Goal: Task Accomplishment & Management: Complete application form

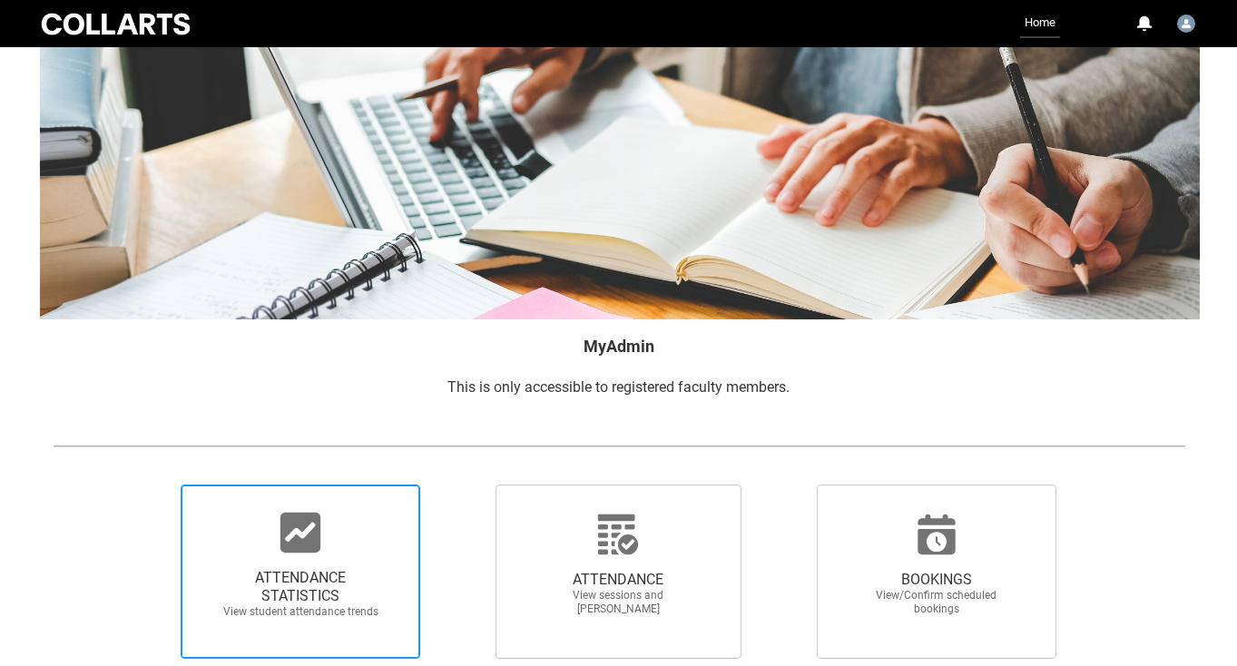
click at [326, 569] on span "ATTENDANCE STATISTICS" at bounding box center [300, 587] width 160 height 36
click at [151, 485] on input "ATTENDANCE STATISTICS View student attendance trends" at bounding box center [150, 484] width 1 height 1
radio input "true"
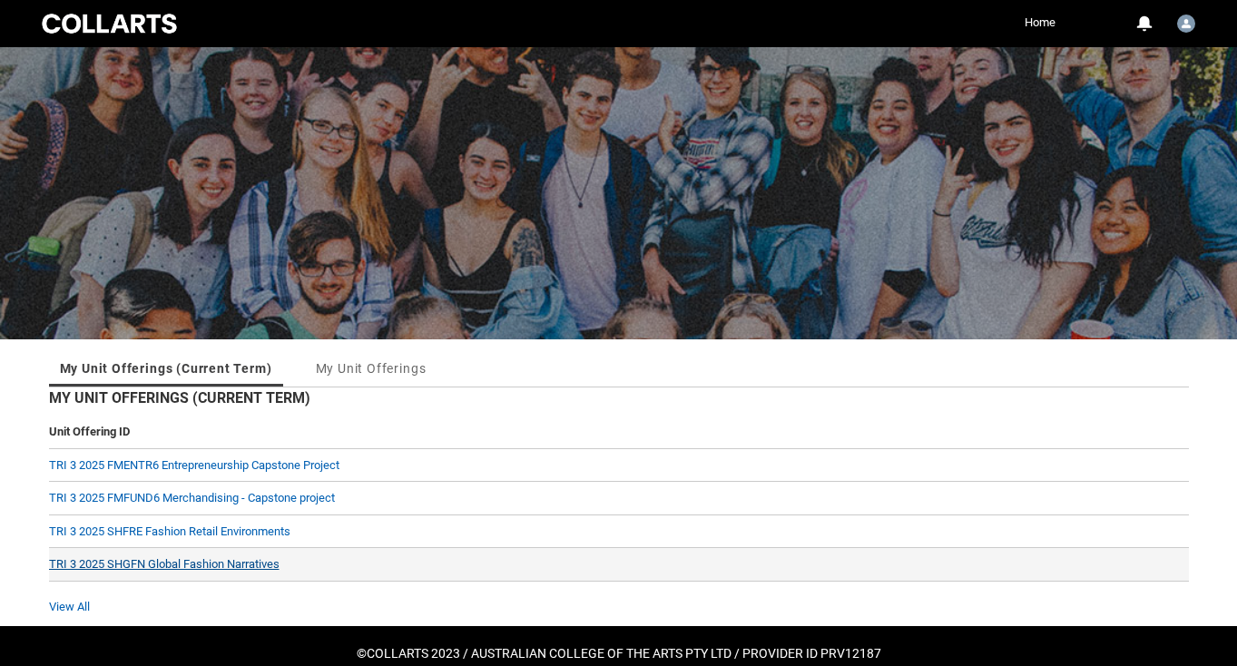
click at [194, 564] on link "TRI 3 2025 SHGFN Global Fashion Narratives" at bounding box center [164, 564] width 230 height 14
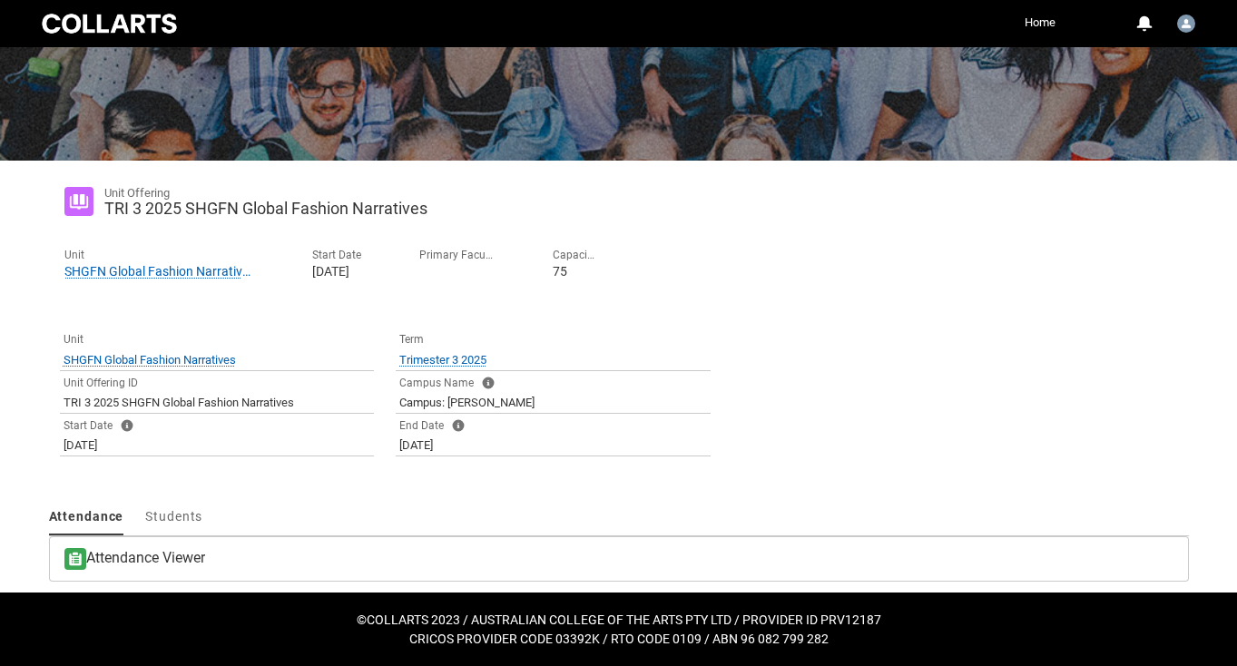
scroll to position [270, 0]
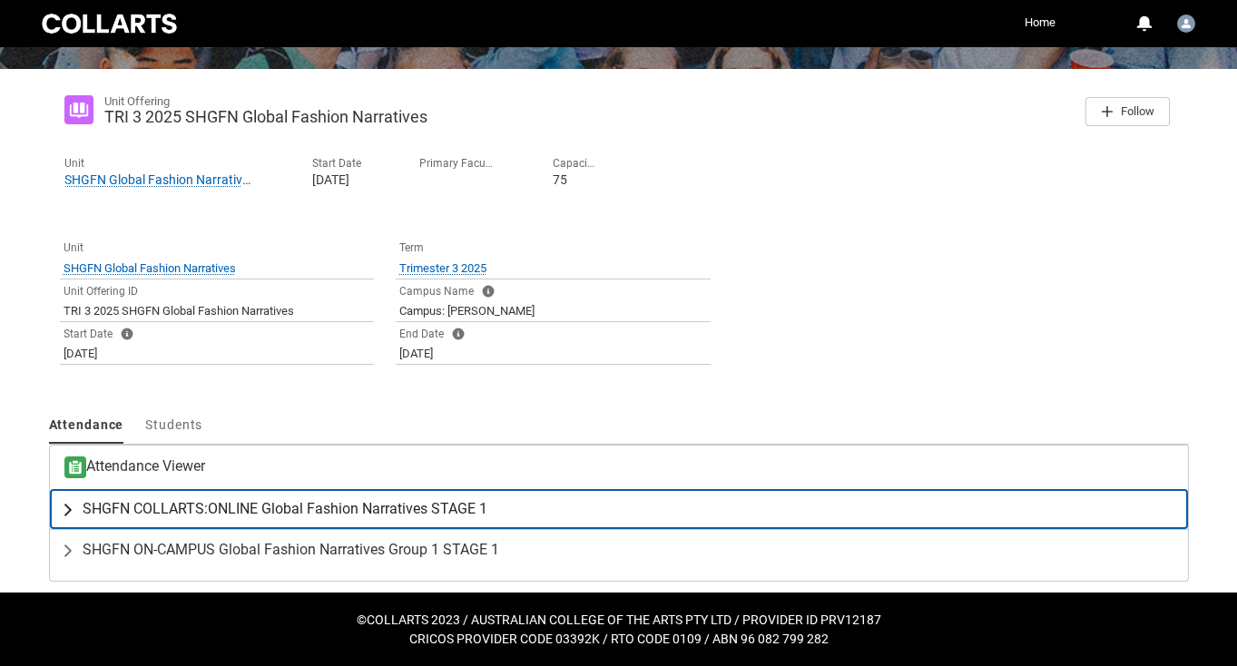
click at [163, 516] on span "SHGFN COLLARTS:ONLINE Global Fashion Narratives STAGE 1" at bounding box center [285, 509] width 405 height 18
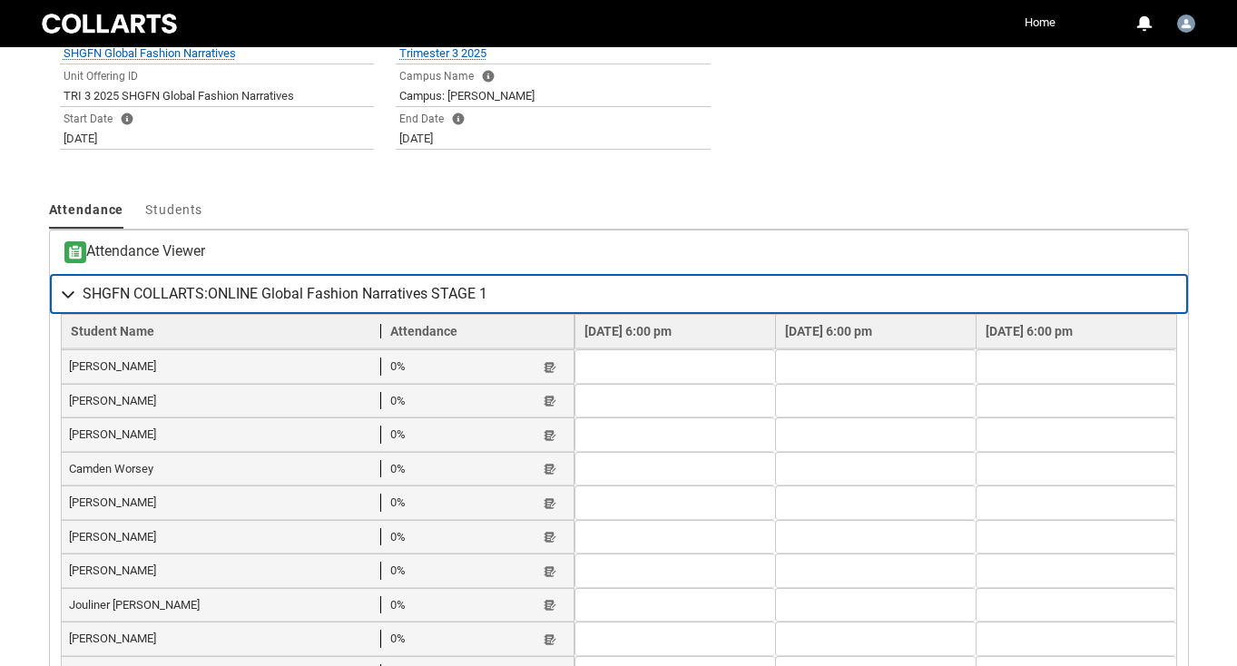
scroll to position [491, 0]
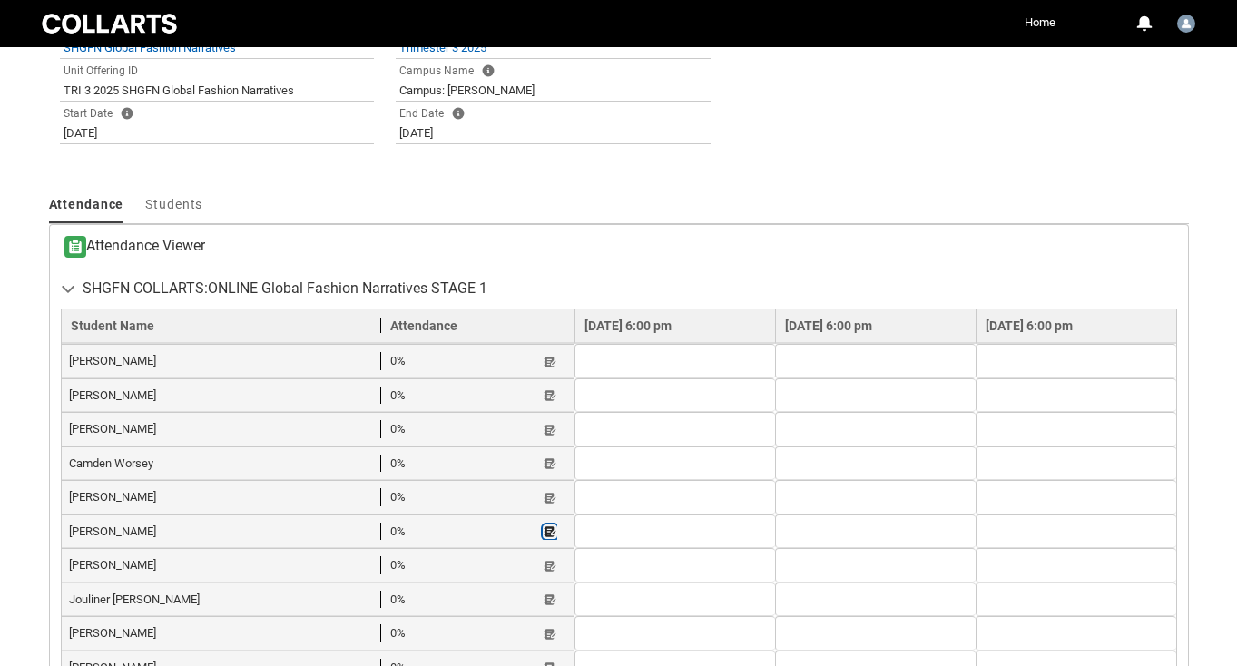
click at [544, 525] on lightning-primitive-icon "button" at bounding box center [550, 532] width 13 height 14
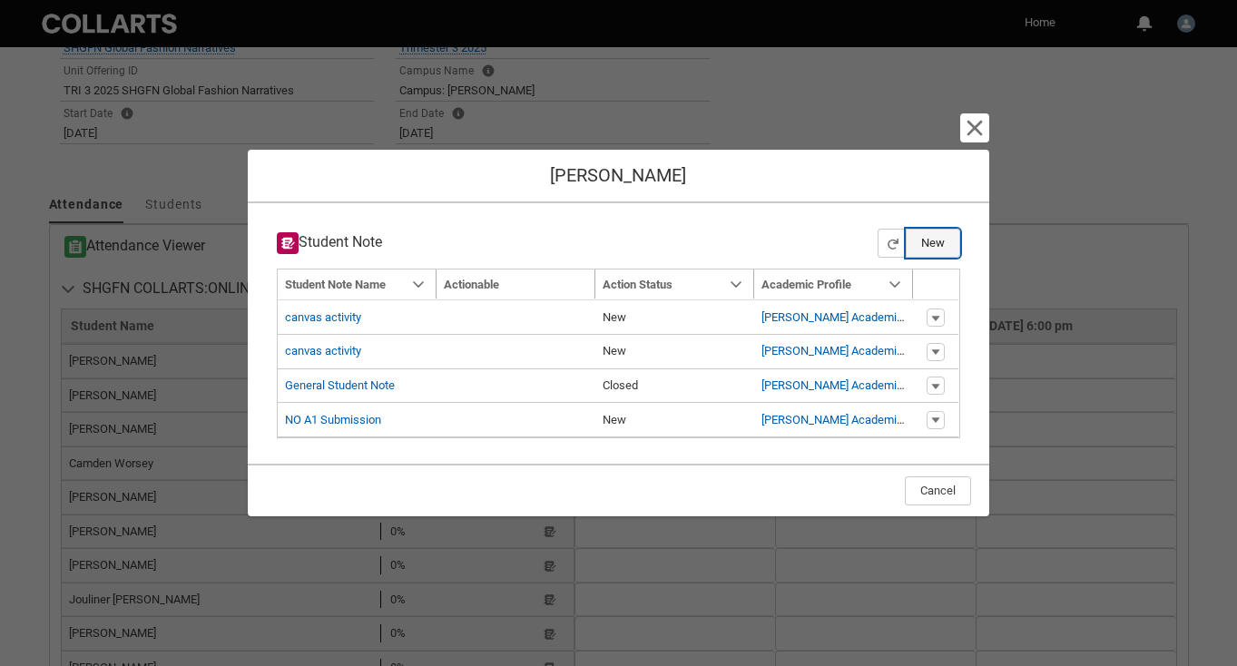
click at [934, 240] on button "New" at bounding box center [933, 243] width 54 height 29
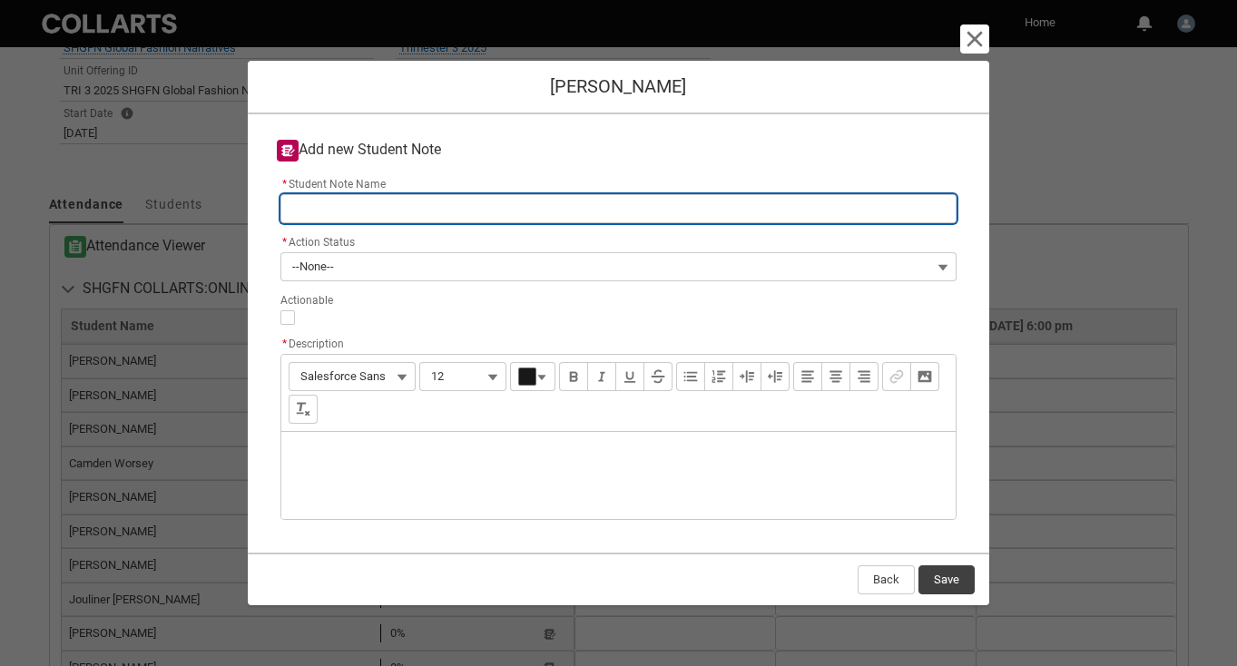
click at [373, 214] on input "* Student Note Name" at bounding box center [618, 208] width 677 height 29
type lightning-primitive-input-simple "A"
type input "A"
type lightning-primitive-input-simple "A1"
type input "A1"
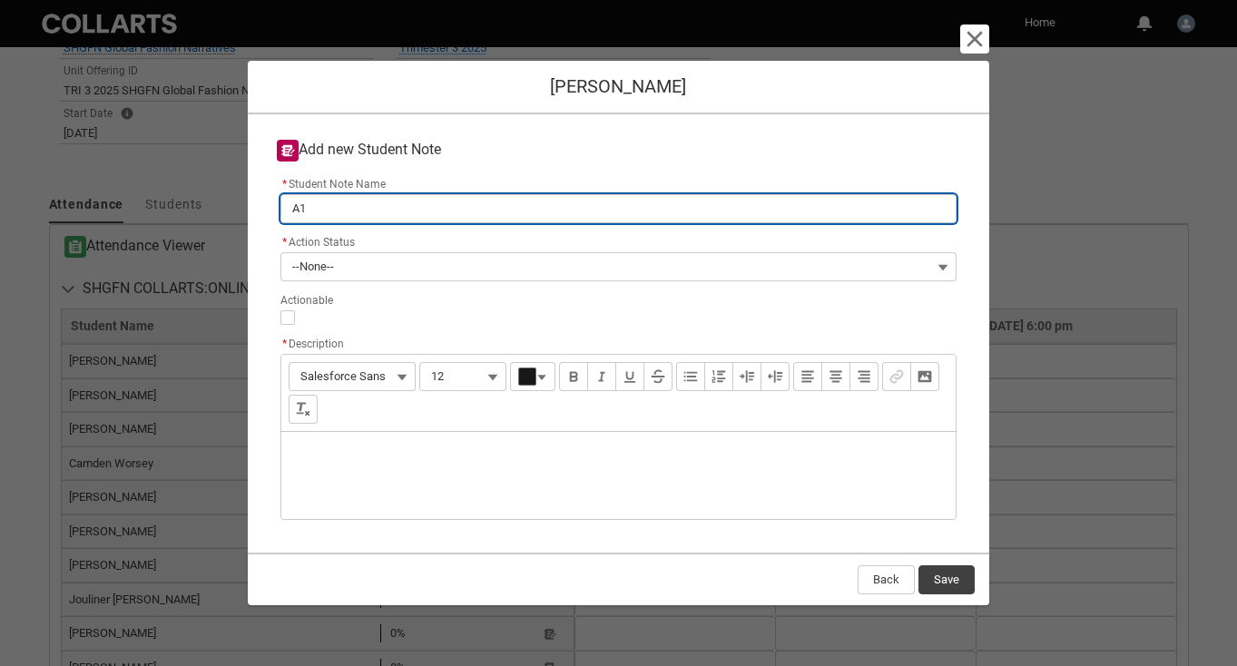
type lightning-primitive-input-simple "A1"
type input "A1"
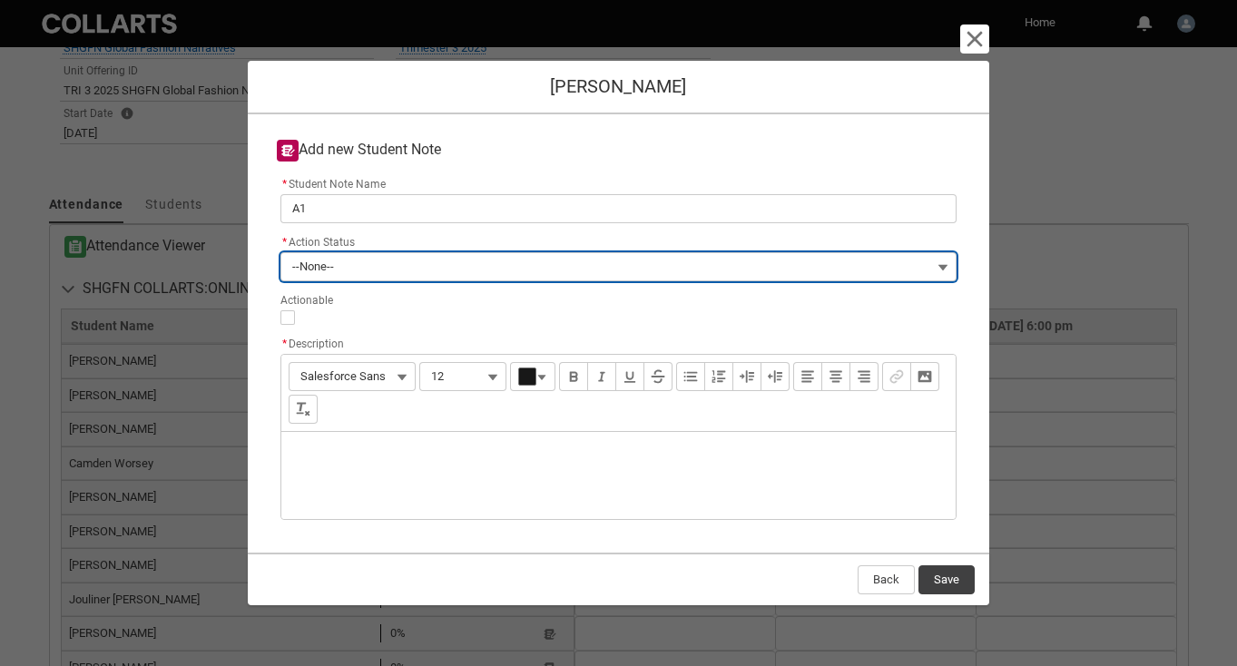
click at [396, 257] on button "--None--" at bounding box center [618, 266] width 677 height 29
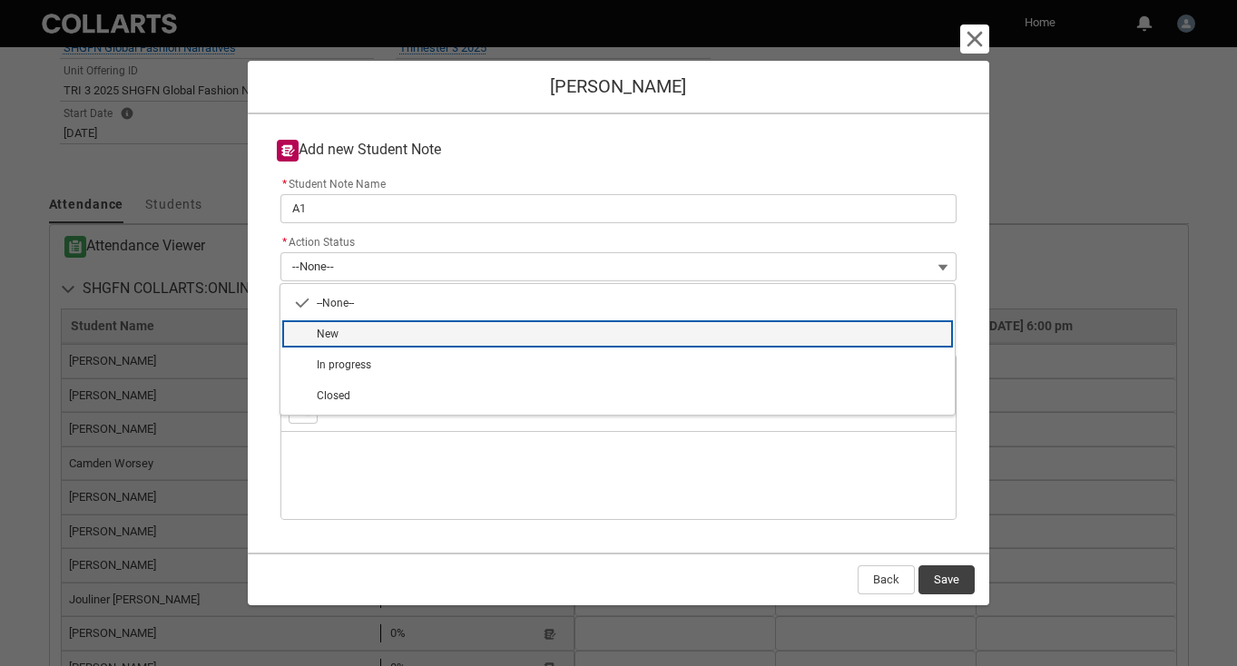
click at [399, 339] on span "New" at bounding box center [631, 334] width 628 height 16
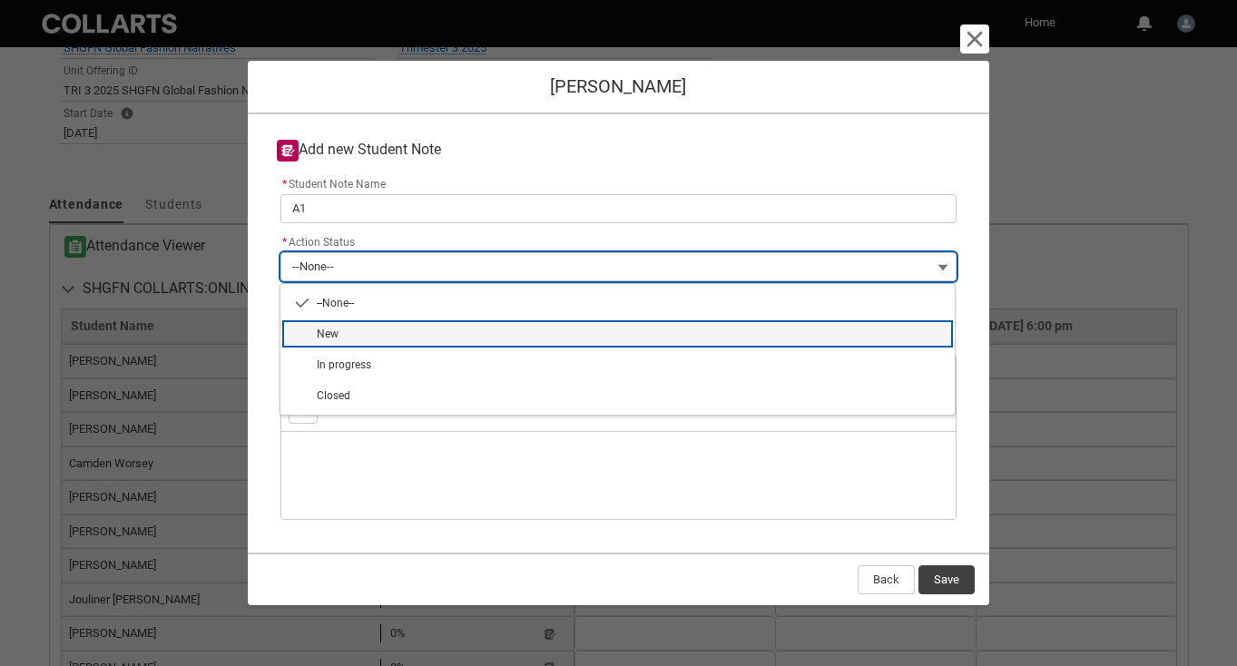
type lightning-combobox "New"
type lightning-picklist "New"
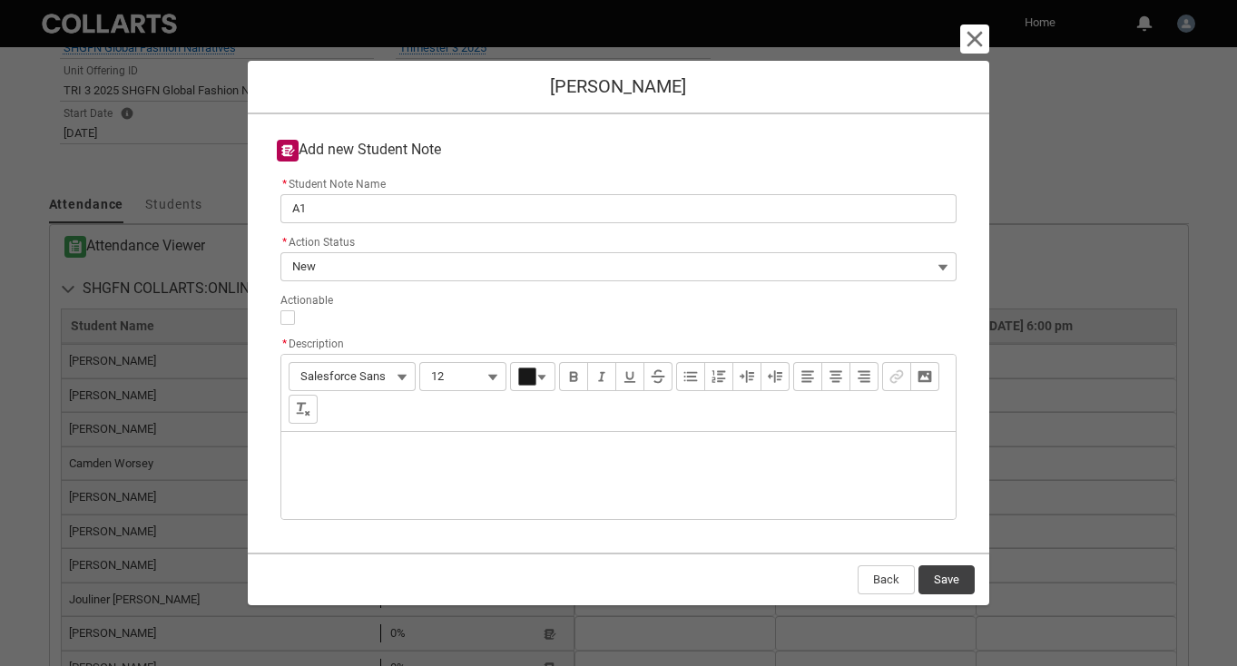
click at [396, 456] on div "Description" at bounding box center [618, 475] width 675 height 87
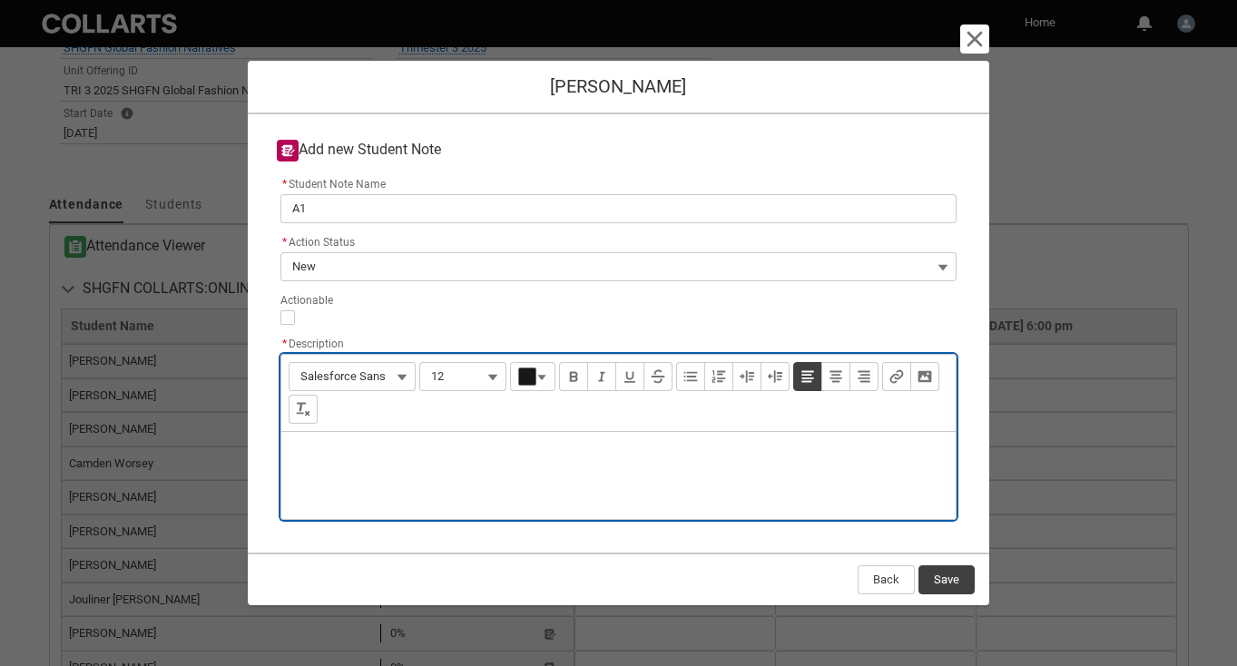
type lightning-input-rich-text "<p>S</p>"
type lightning-input-rich-text "<p>Send Gemma an email offering 48 hour extension </p>"
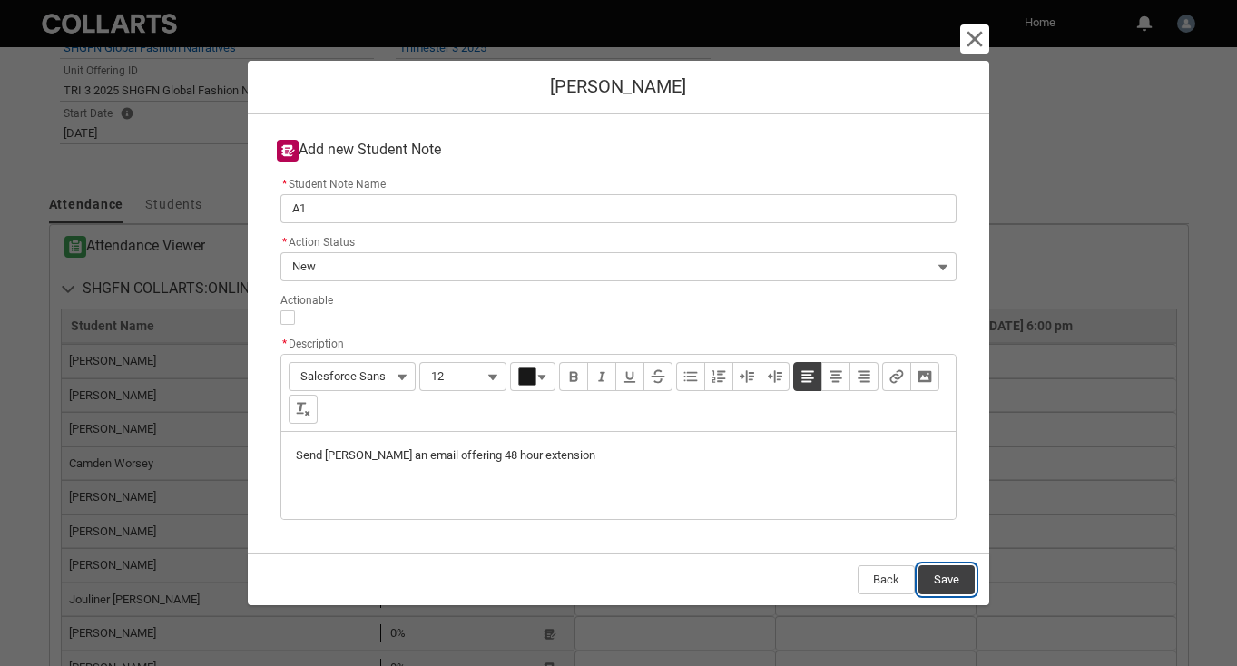
click at [946, 583] on button "Save" at bounding box center [946, 579] width 56 height 29
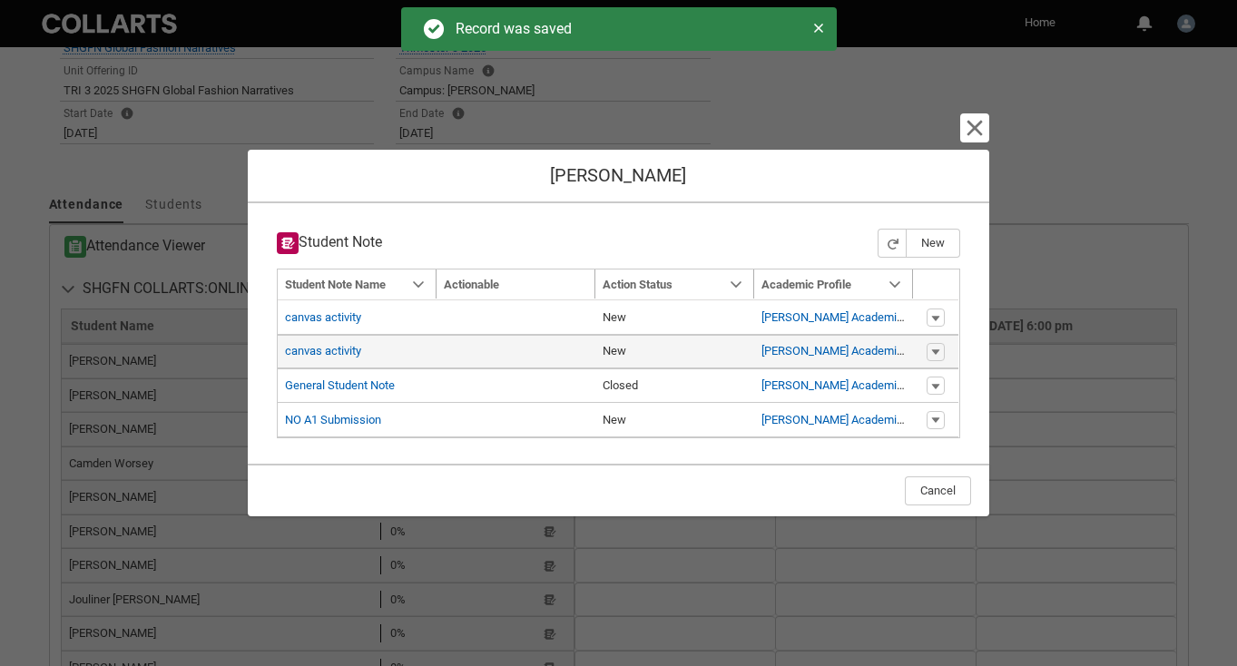
type input "175"
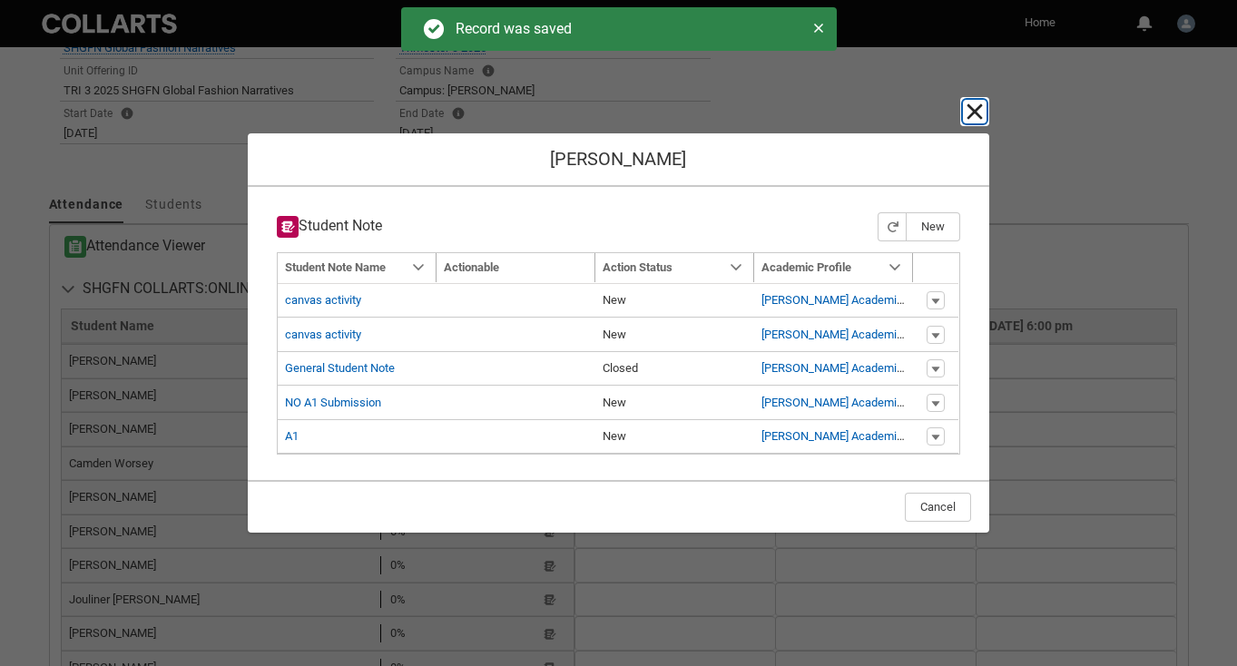
click at [978, 103] on lightning-primitive-icon "button" at bounding box center [975, 112] width 22 height 22
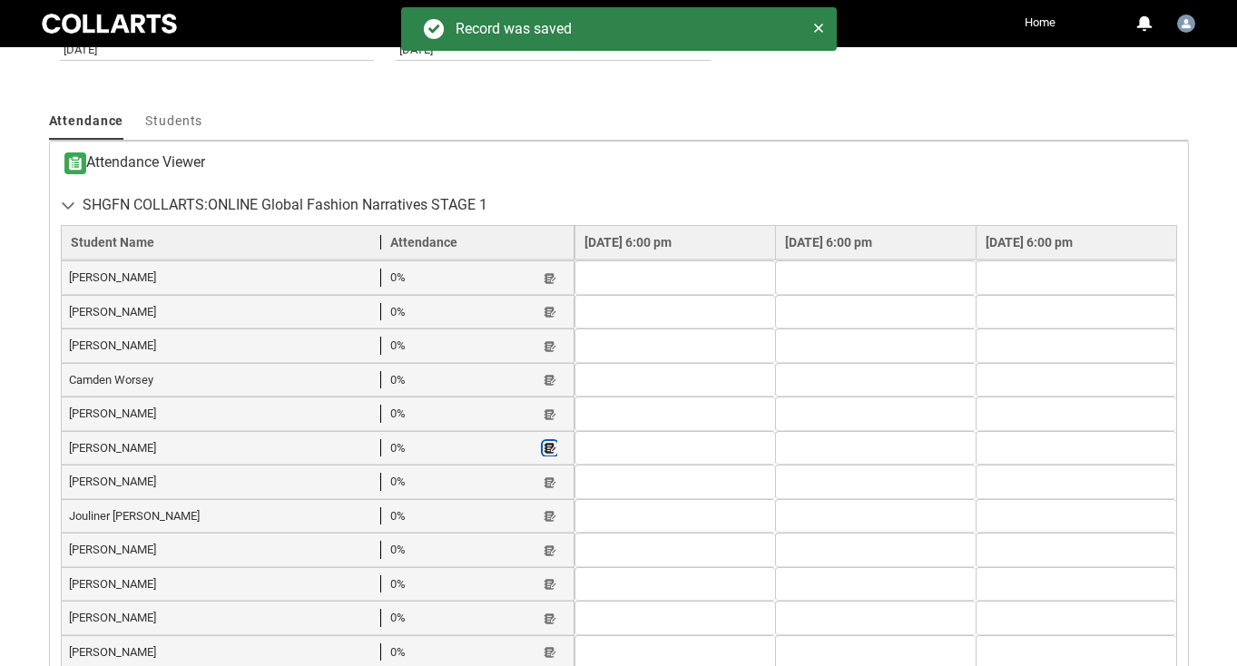
scroll to position [589, 0]
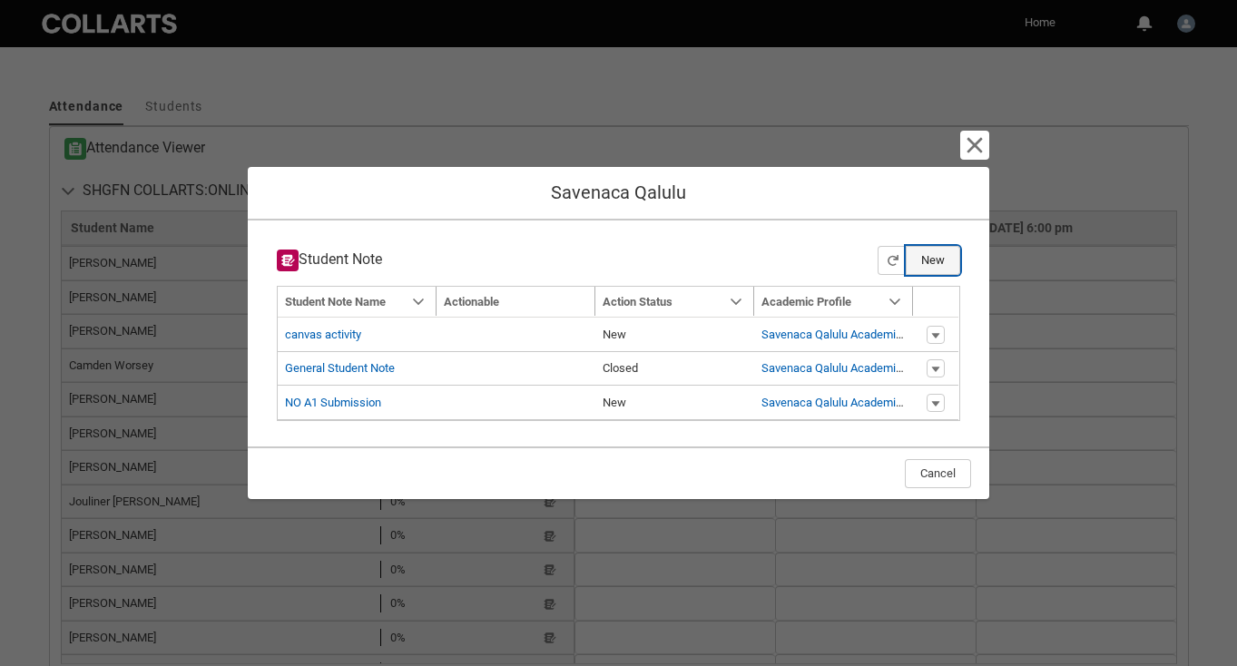
click at [934, 259] on button "New" at bounding box center [933, 260] width 54 height 29
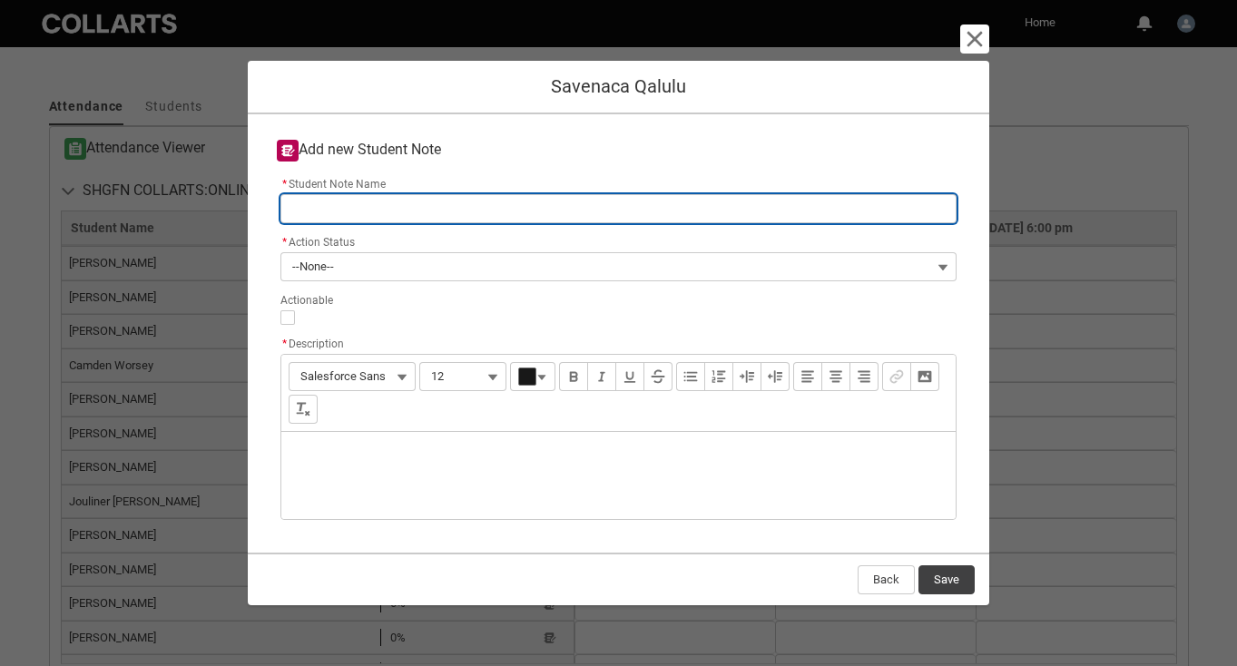
click at [429, 197] on input "* Student Note Name" at bounding box center [618, 208] width 677 height 29
type lightning-primitive-input-simple "a"
type input "a"
type lightning-primitive-input-simple "A"
type input "A"
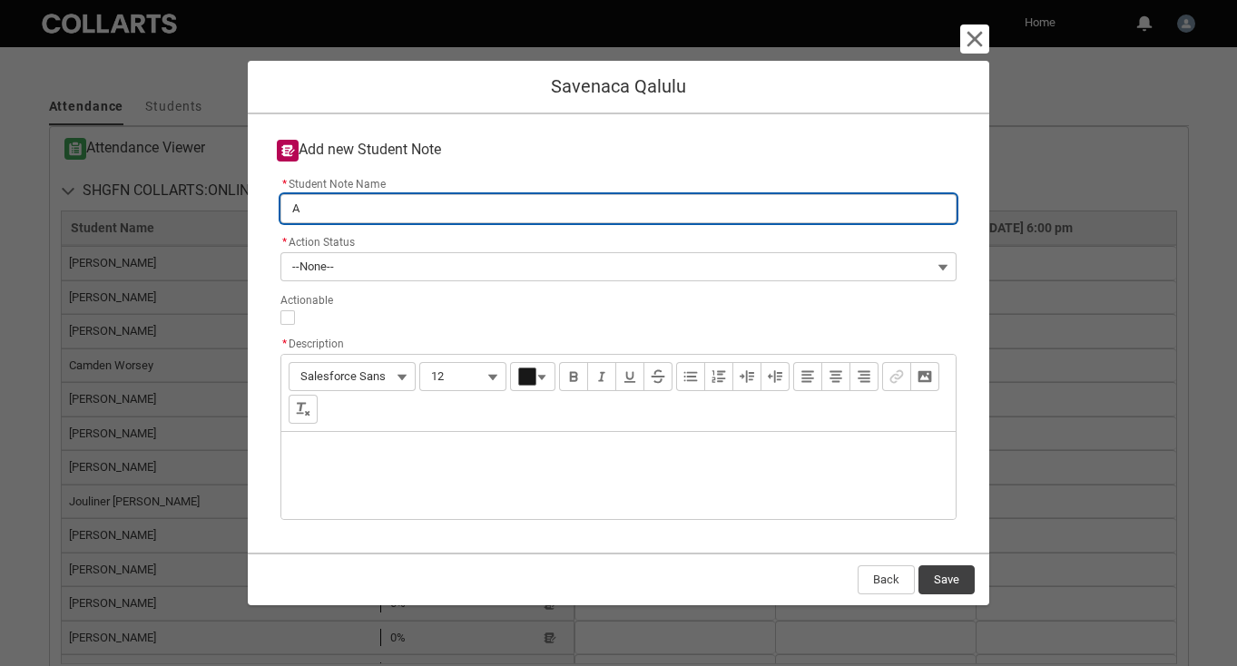
type lightning-primitive-input-simple "A1"
type input "A1"
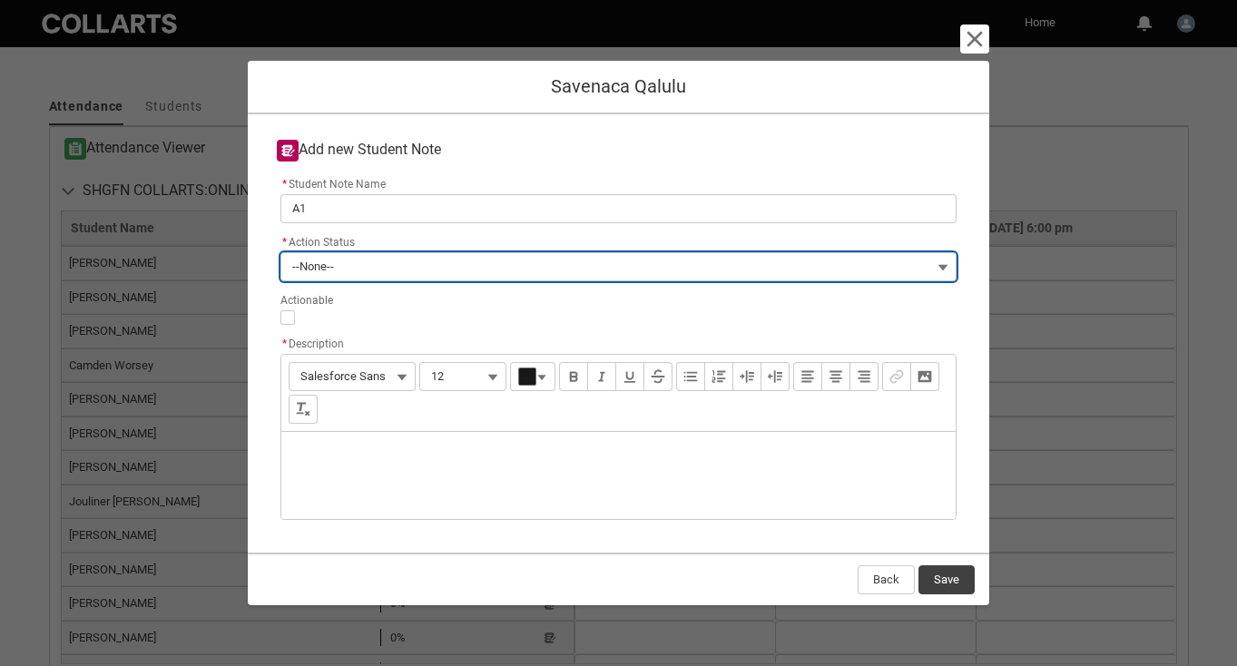
click at [939, 260] on button "--None--" at bounding box center [618, 266] width 677 height 29
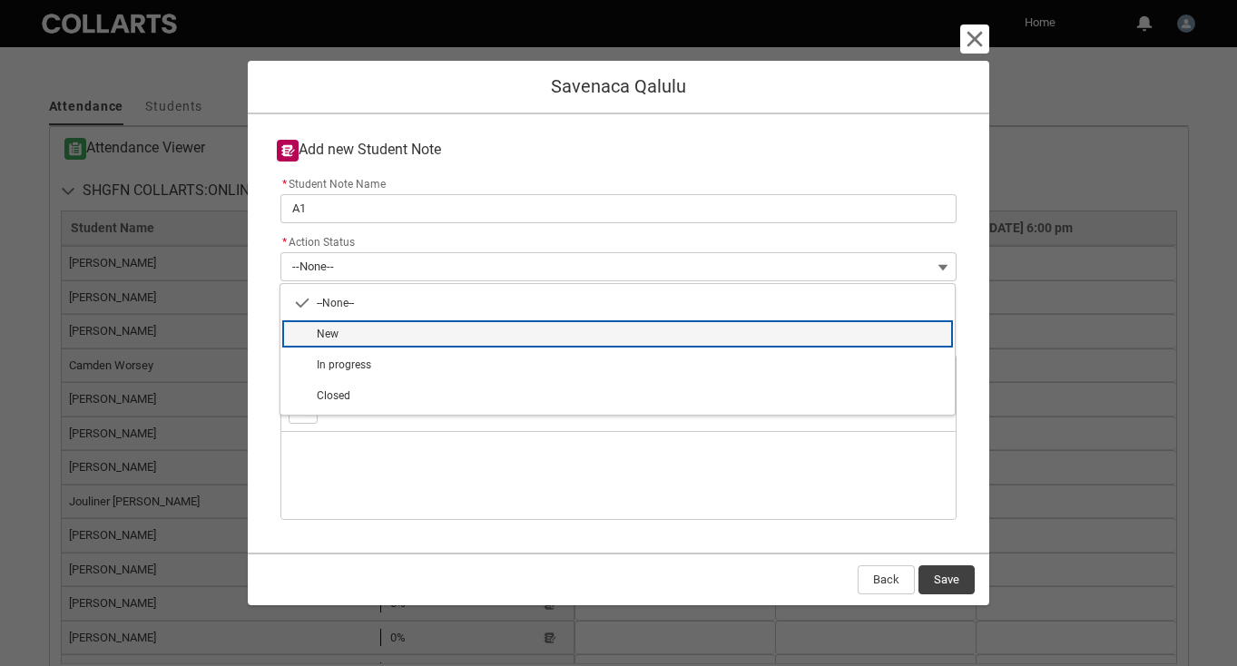
click at [721, 348] on lightning-base-combobox-item "New" at bounding box center [617, 333] width 675 height 31
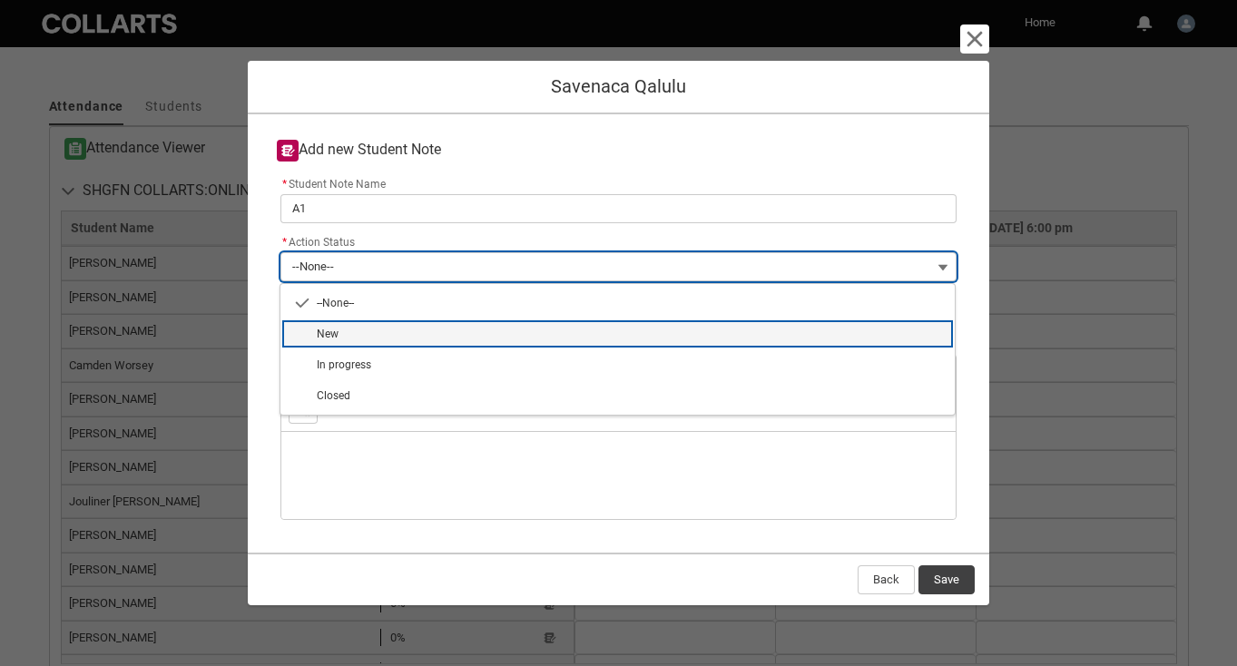
type lightning-combobox "New"
type lightning-picklist "New"
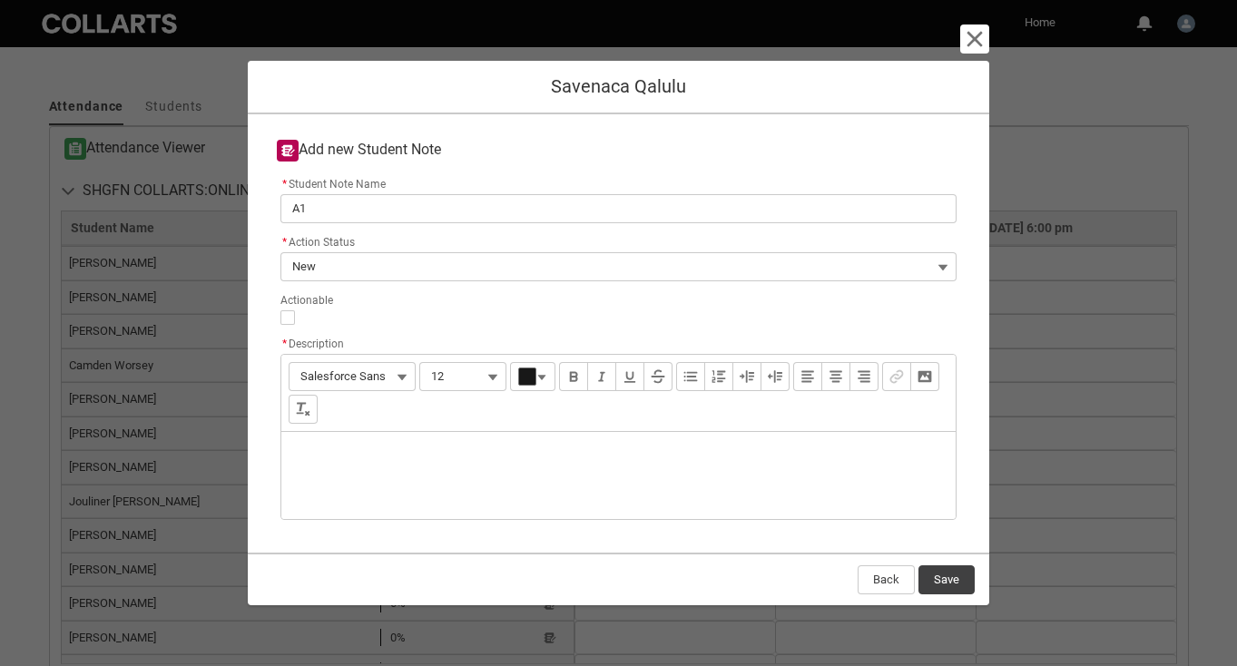
click at [543, 463] on div "Description" at bounding box center [618, 475] width 675 height 87
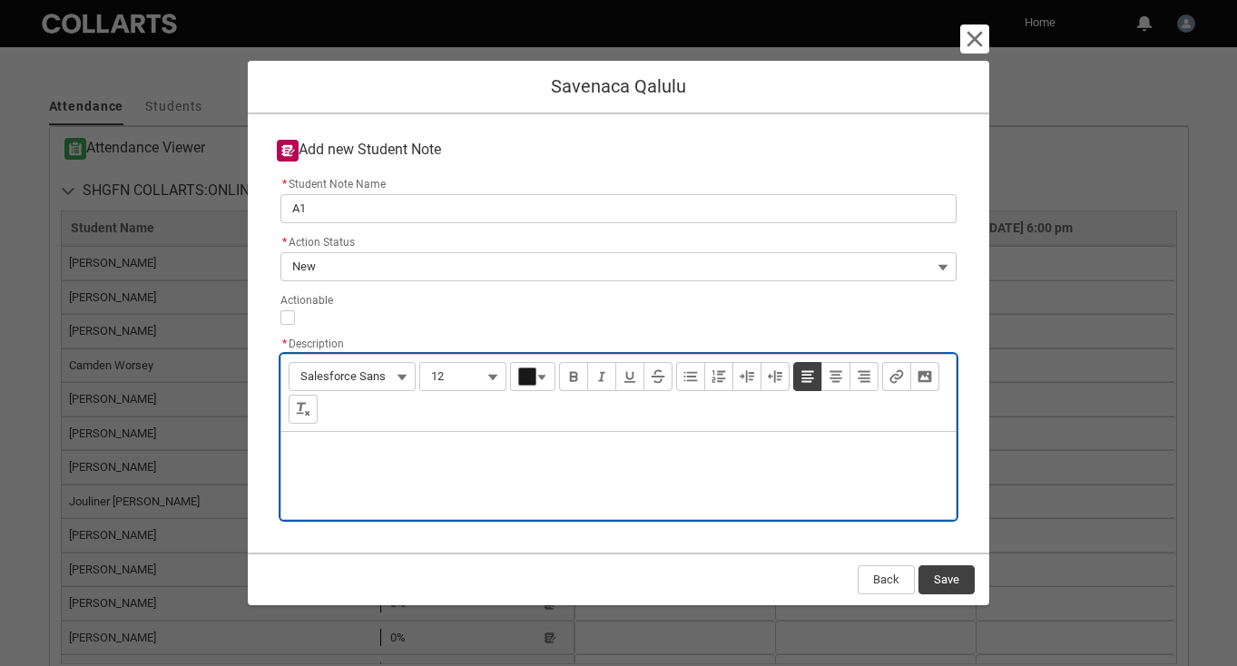
type lightning-input-rich-text "<p>S</p>"
type lightning-input-rich-text "<p>Send Savenaca an email offering 48 hour extension</p>"
click at [941, 584] on button "Save" at bounding box center [946, 579] width 56 height 29
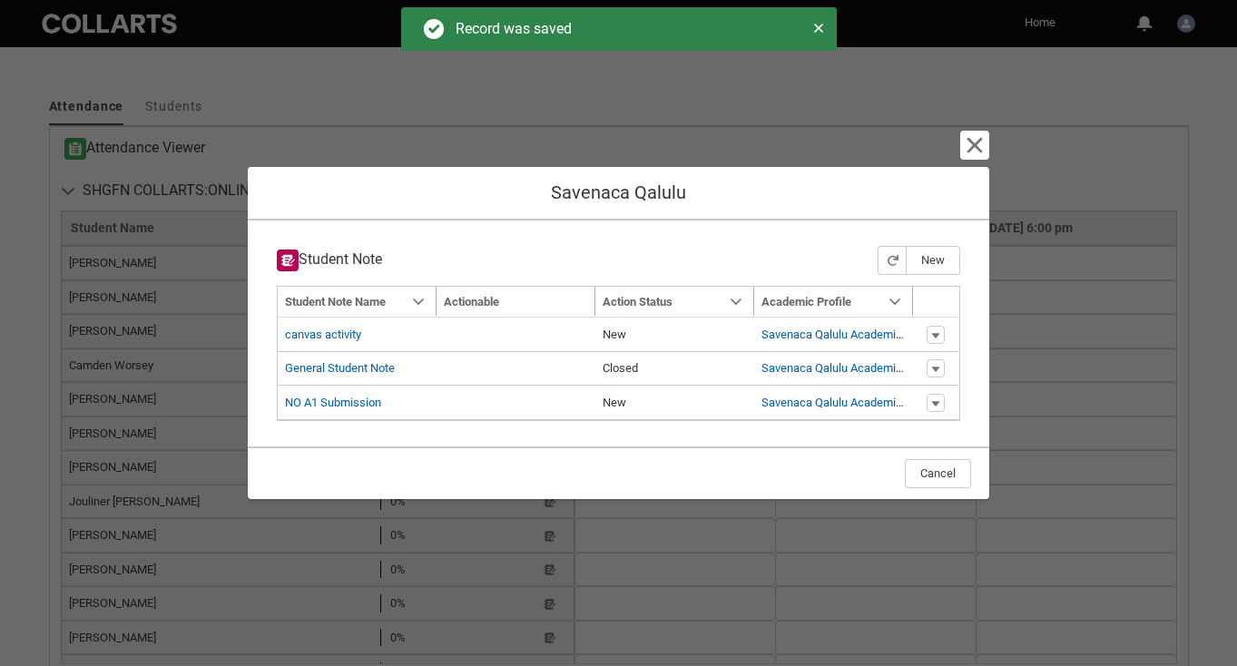
type input "175"
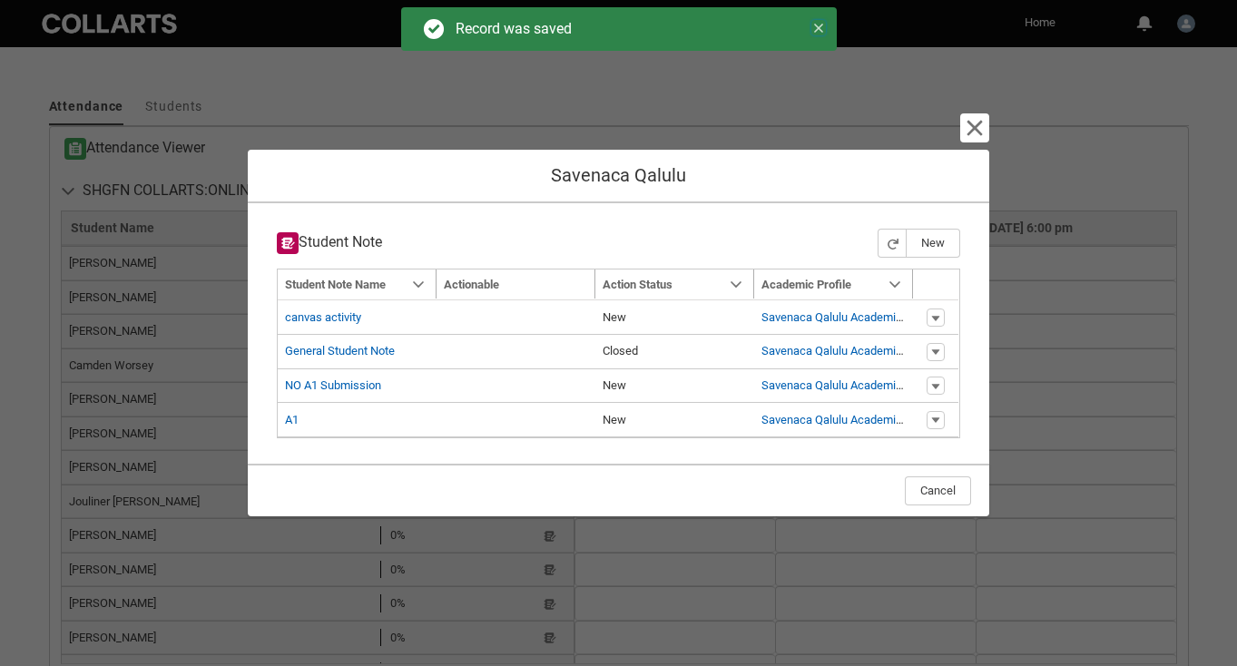
click at [823, 30] on icon at bounding box center [818, 28] width 13 height 13
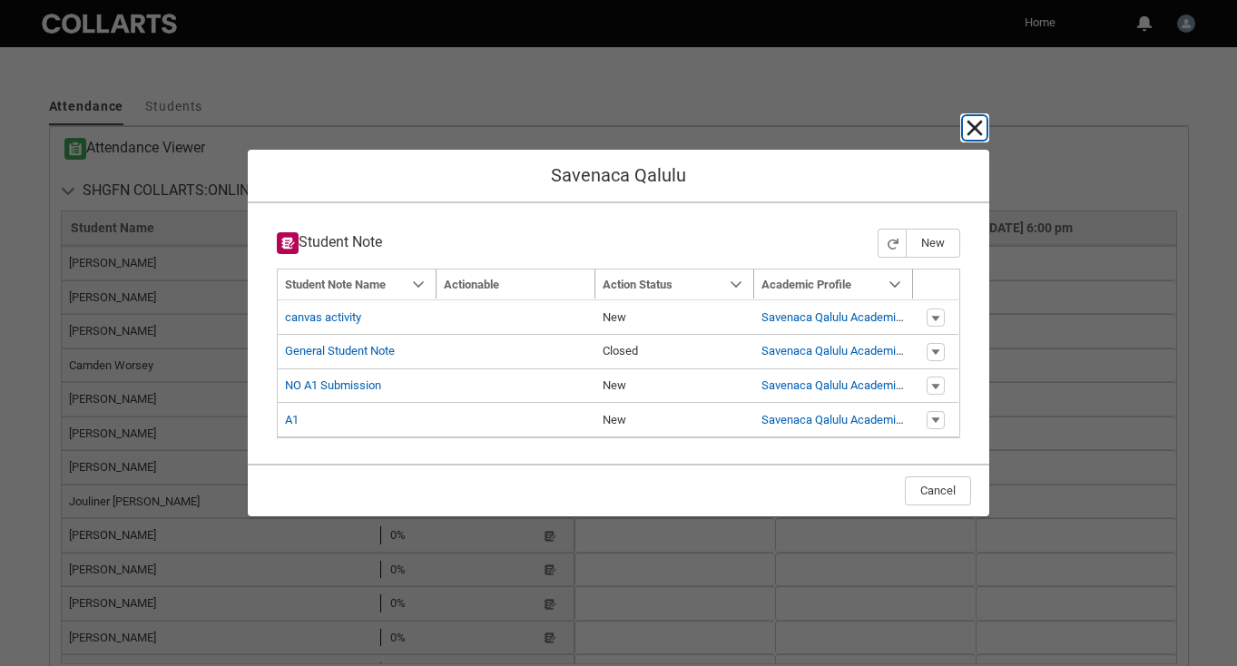
click at [973, 132] on lightning-primitive-icon "button" at bounding box center [975, 128] width 22 height 22
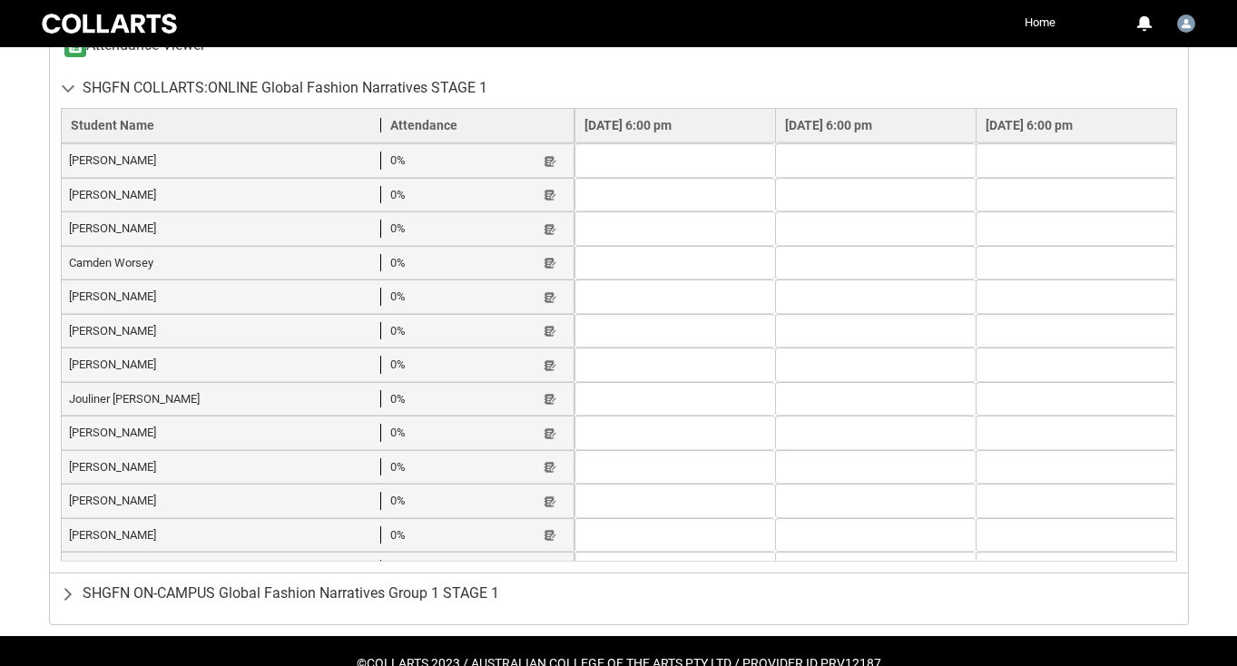
scroll to position [696, 0]
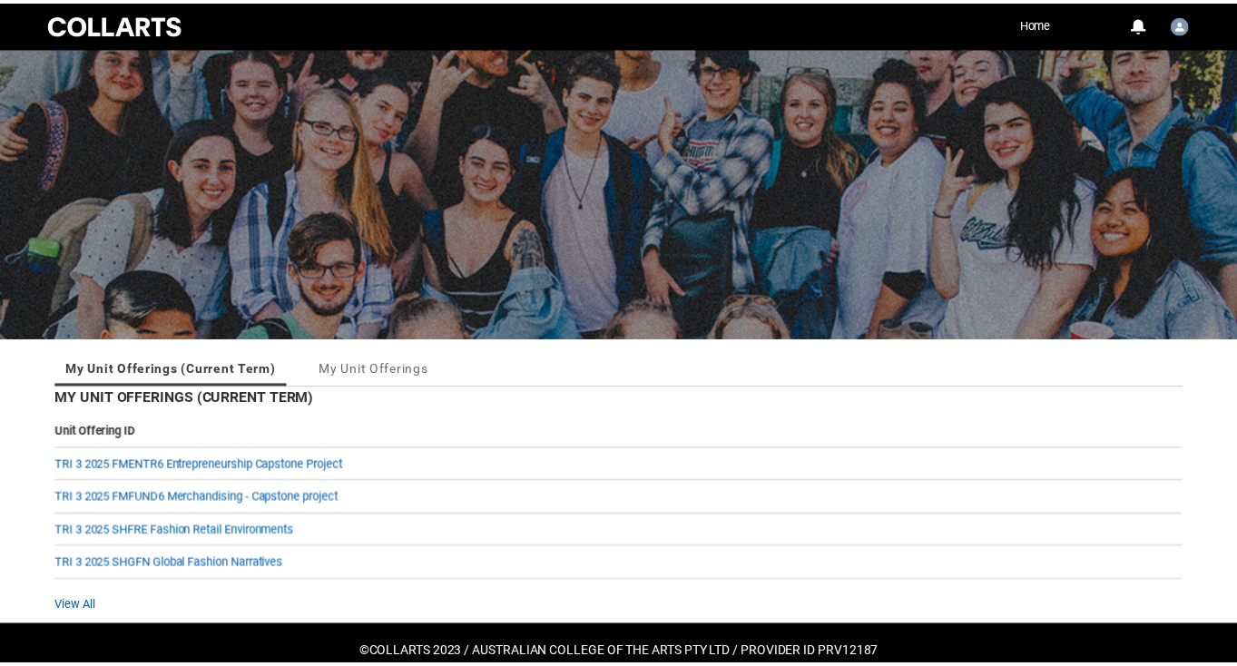
scroll to position [34, 0]
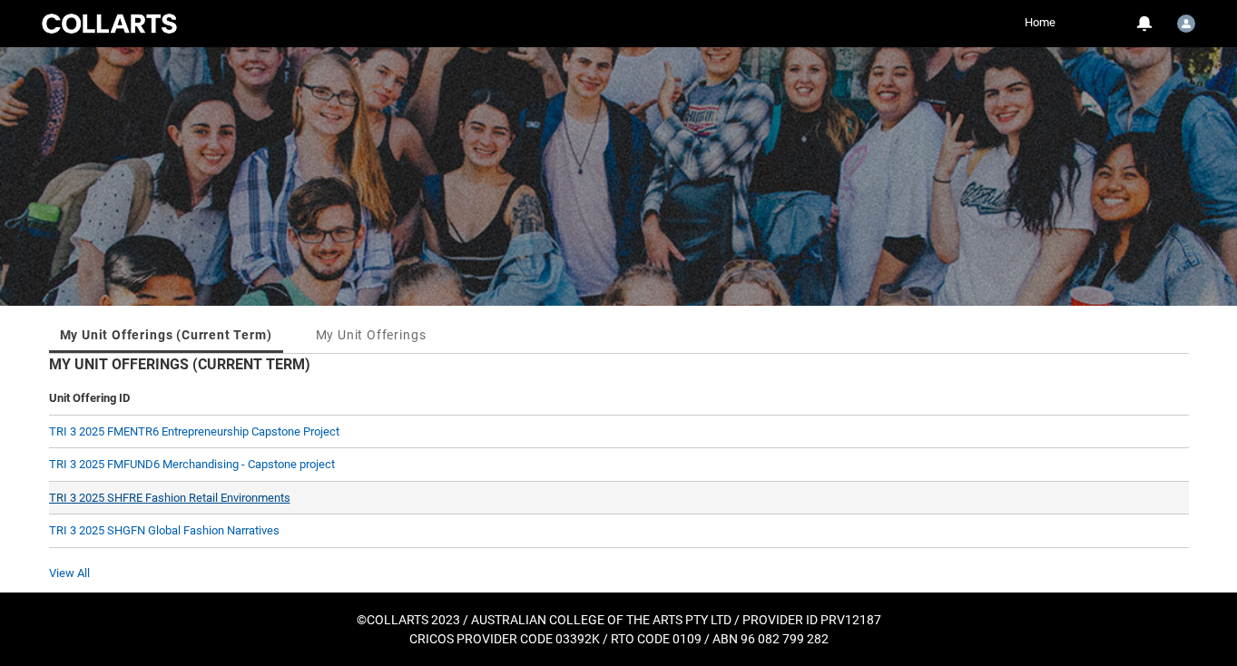
click at [214, 499] on link "TRI 3 2025 SHFRE Fashion Retail Environments" at bounding box center [169, 498] width 241 height 14
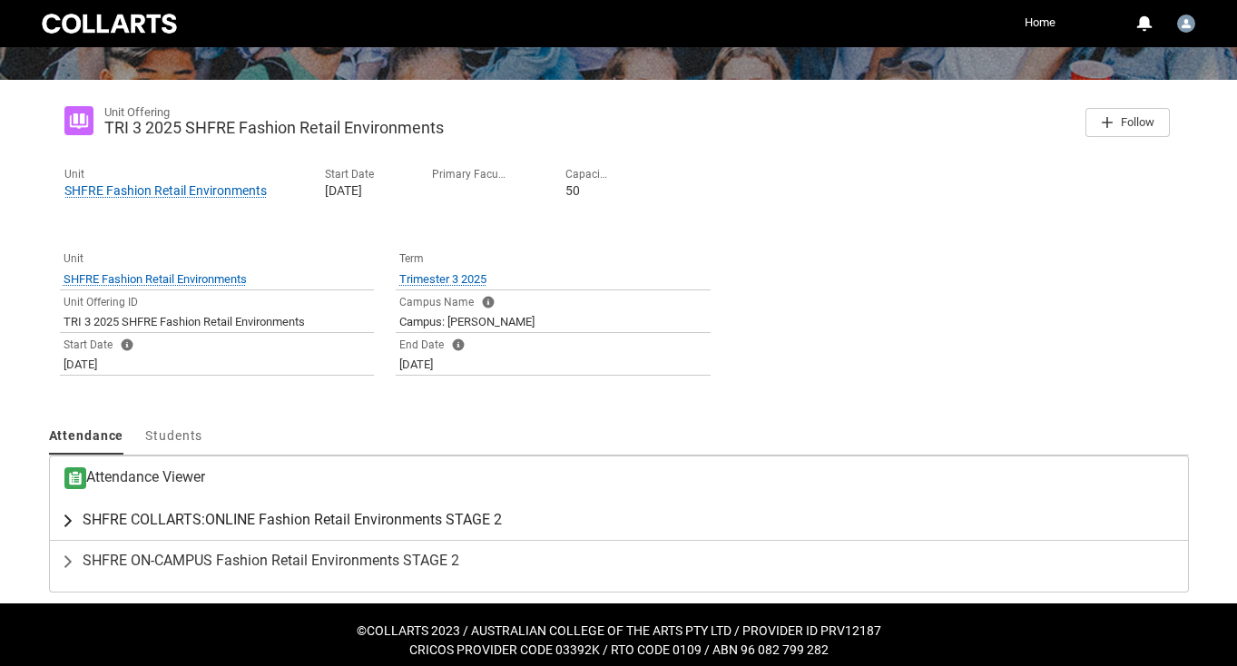
scroll to position [263, 0]
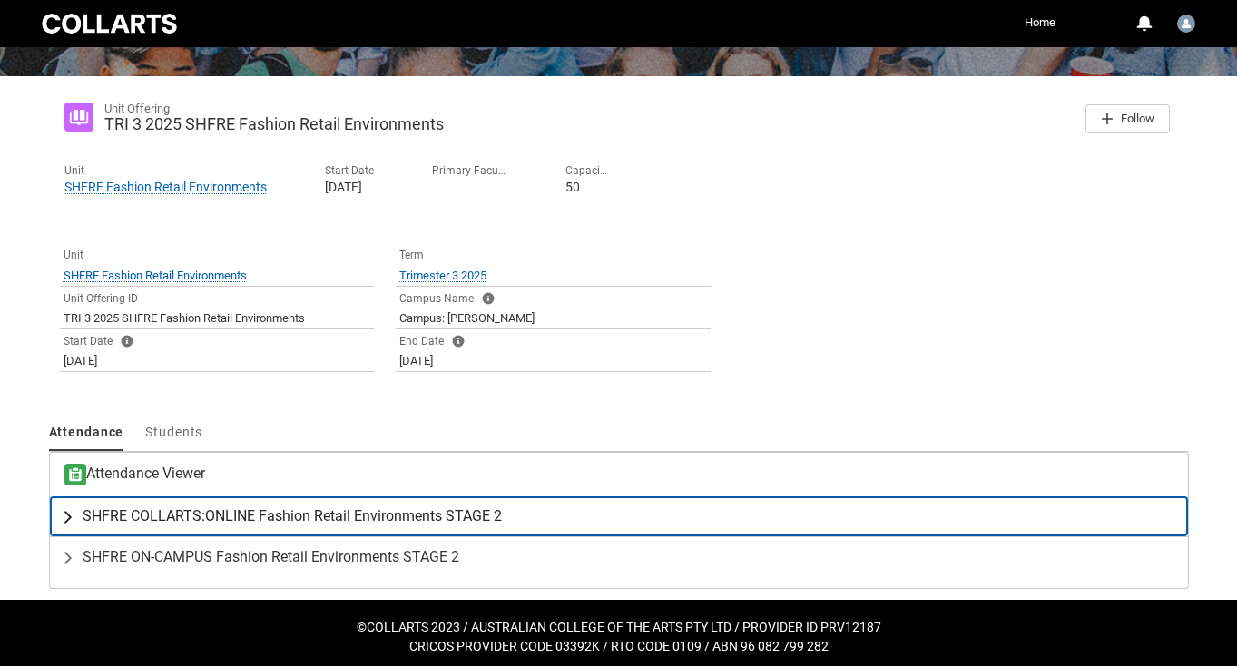
click at [188, 514] on span "SHFRE COLLARTS:ONLINE Fashion Retail Environments STAGE 2" at bounding box center [292, 516] width 419 height 18
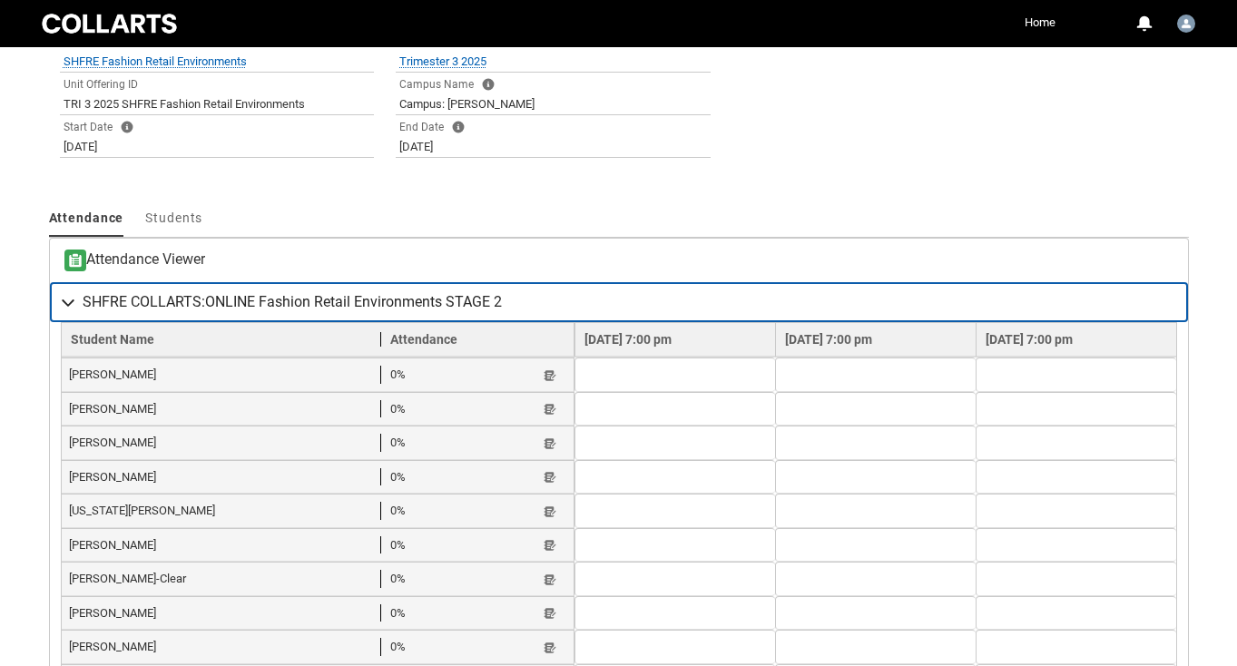
scroll to position [482, 0]
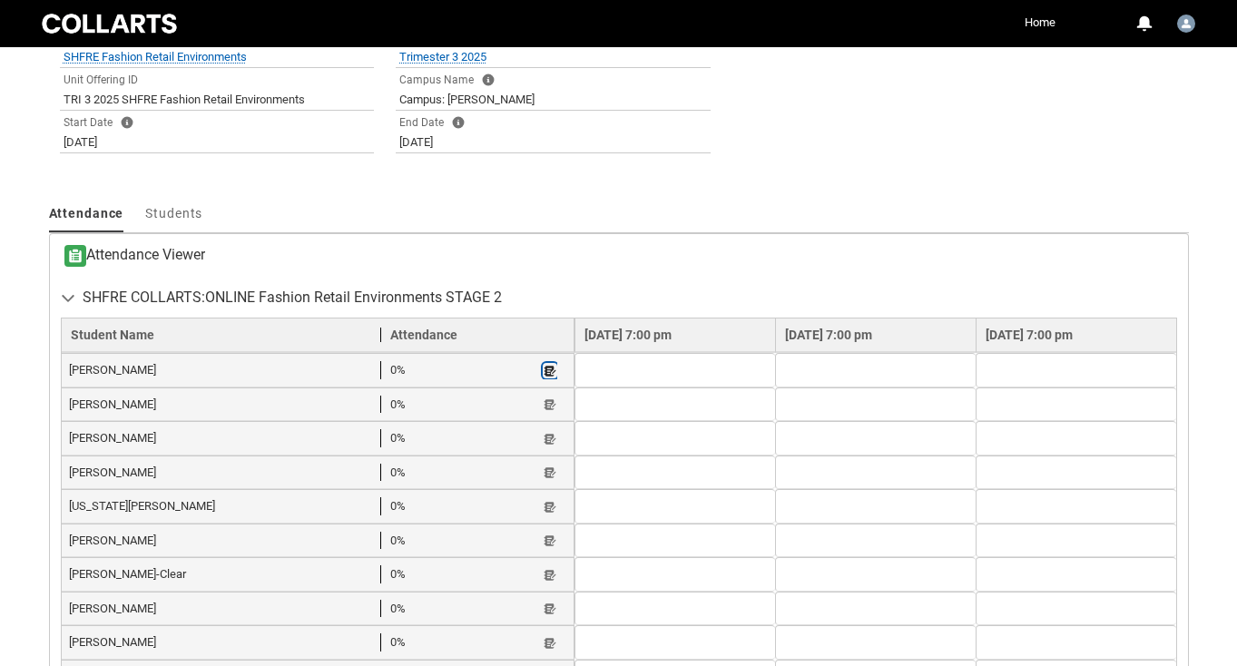
click at [544, 373] on lightning-primitive-icon "button" at bounding box center [550, 371] width 13 height 14
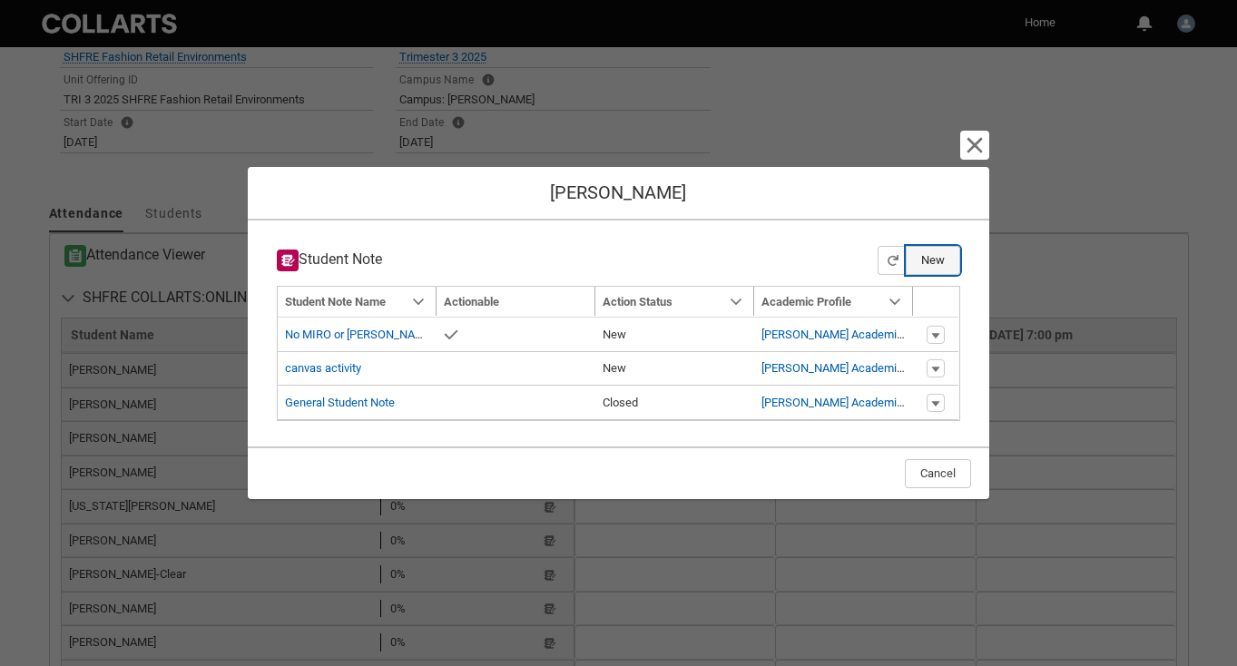
click at [927, 260] on button "New" at bounding box center [933, 260] width 54 height 29
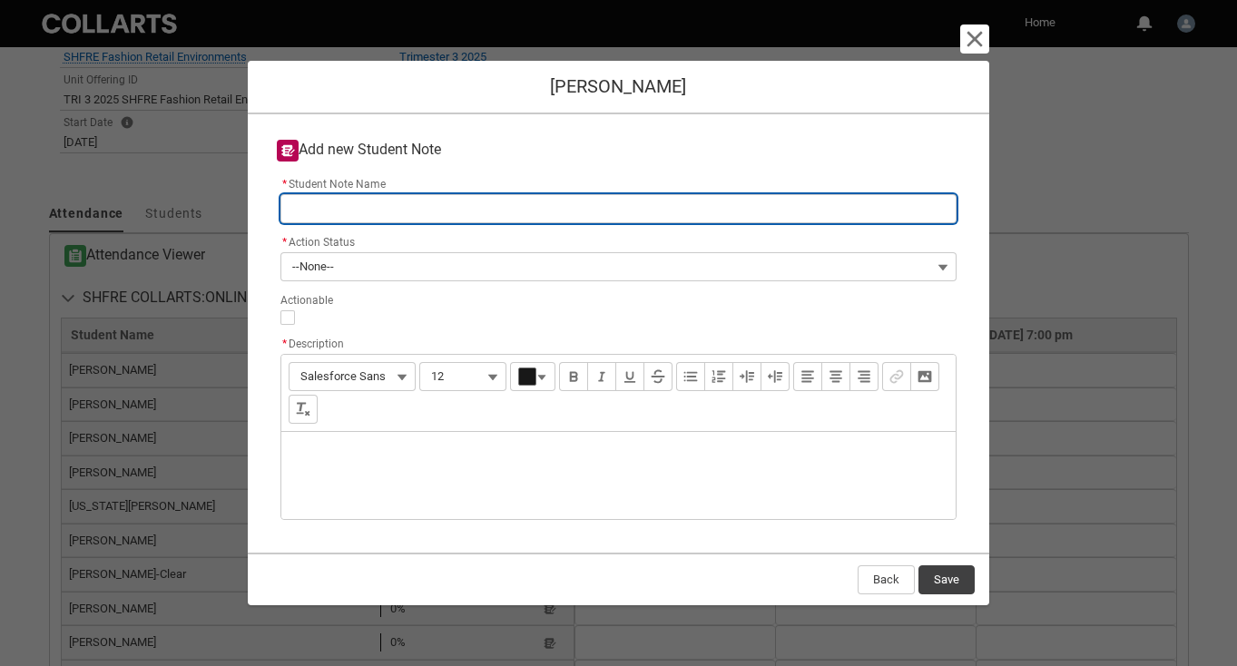
click at [382, 207] on input "* Student Note Name" at bounding box center [618, 208] width 677 height 29
type lightning-primitive-input-simple "n"
type input "n"
type lightning-primitive-input-simple "no"
type input "no"
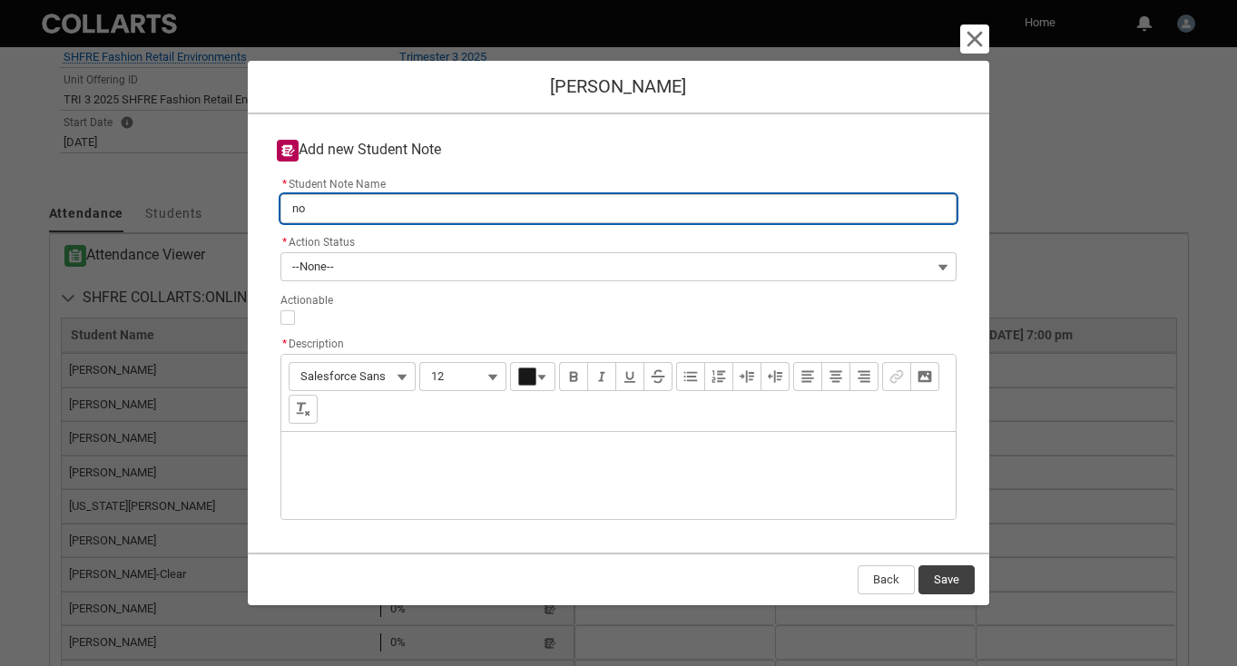
type lightning-primitive-input-simple "no"
type input "no"
type lightning-primitive-input-simple "no A"
type input "no A"
type lightning-primitive-input-simple "no A1"
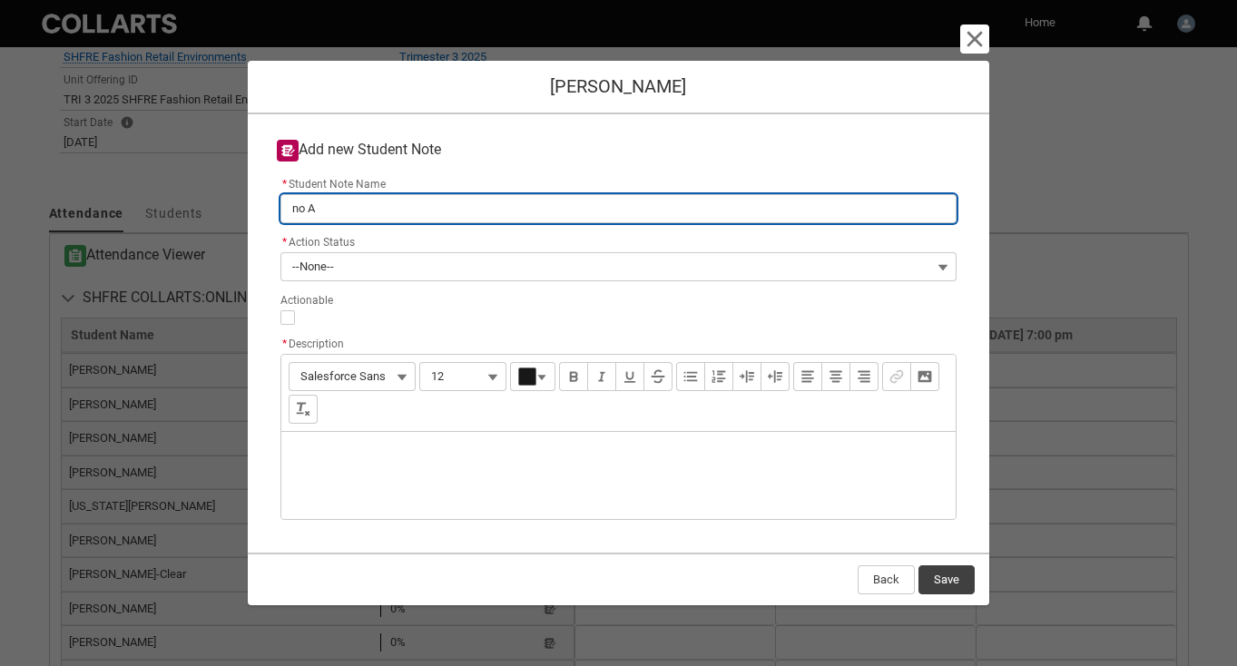
type input "no A1"
type lightning-primitive-input-simple "no A1"
type input "no A1"
type lightning-primitive-input-simple "no A1 s"
type input "no A1 s"
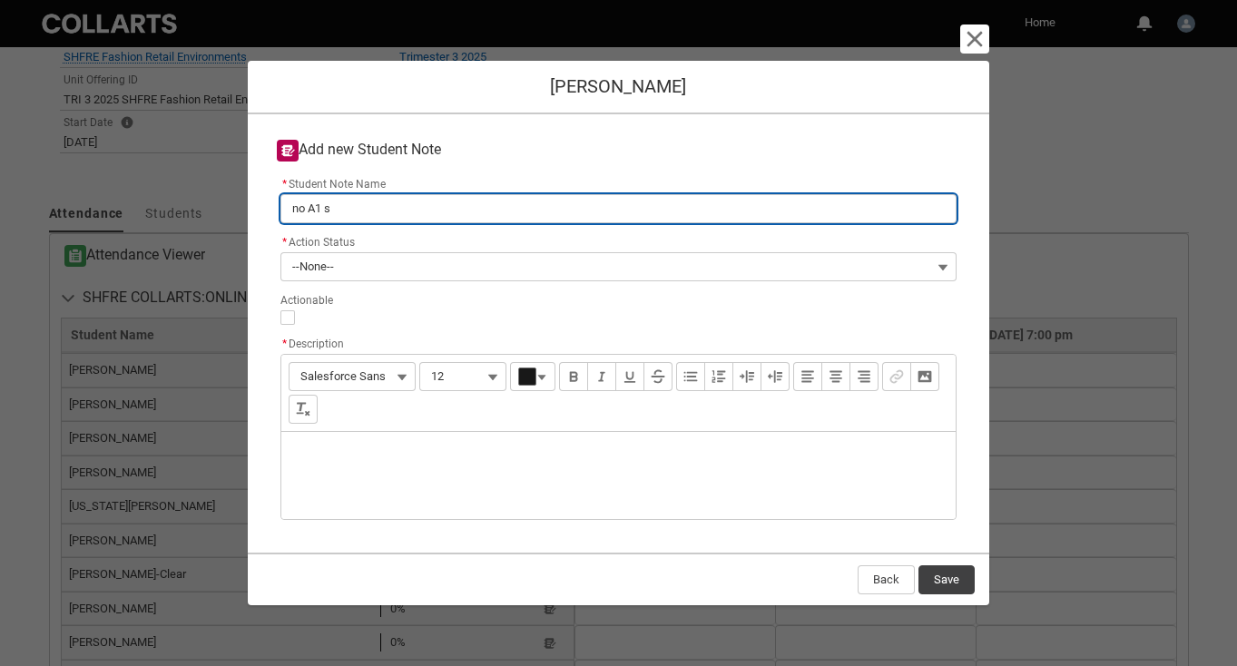
type lightning-primitive-input-simple "no A1 su"
type input "no A1 su"
type lightning-primitive-input-simple "no A1 sub"
type input "no A1 sub"
type lightning-primitive-input-simple "no A1 subm"
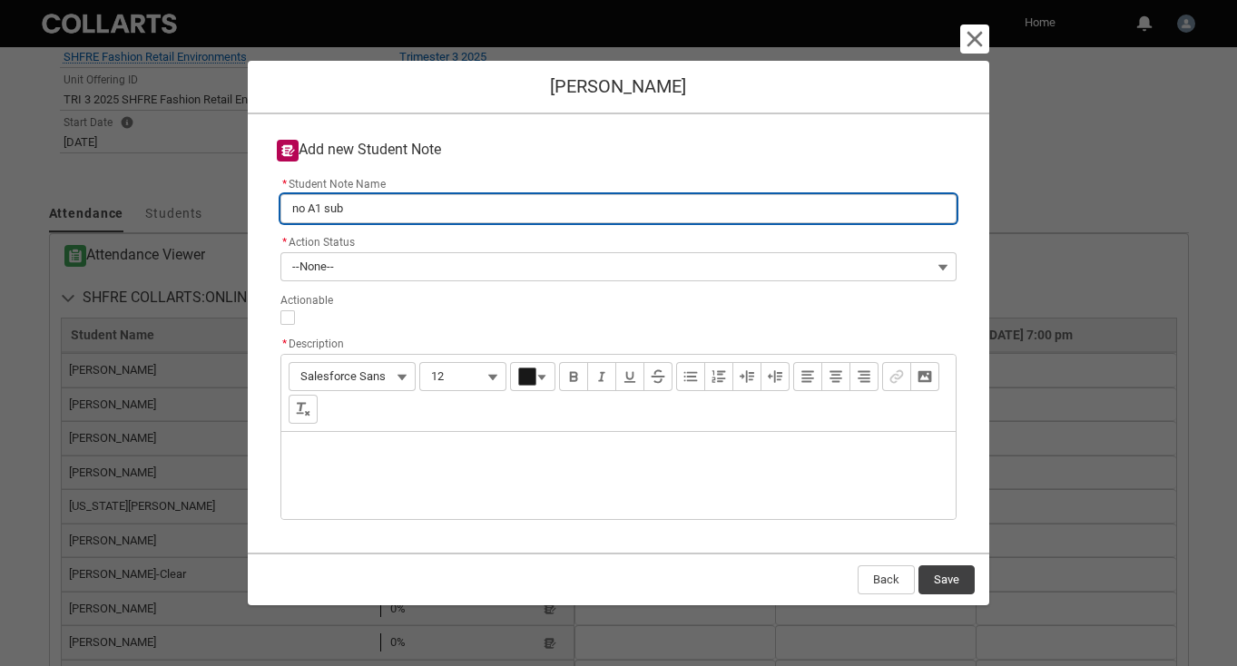
type input "no A1 subm"
type lightning-primitive-input-simple "no A1 submi"
type input "no A1 submi"
type lightning-primitive-input-simple "no A1 submis"
type input "no A1 submis"
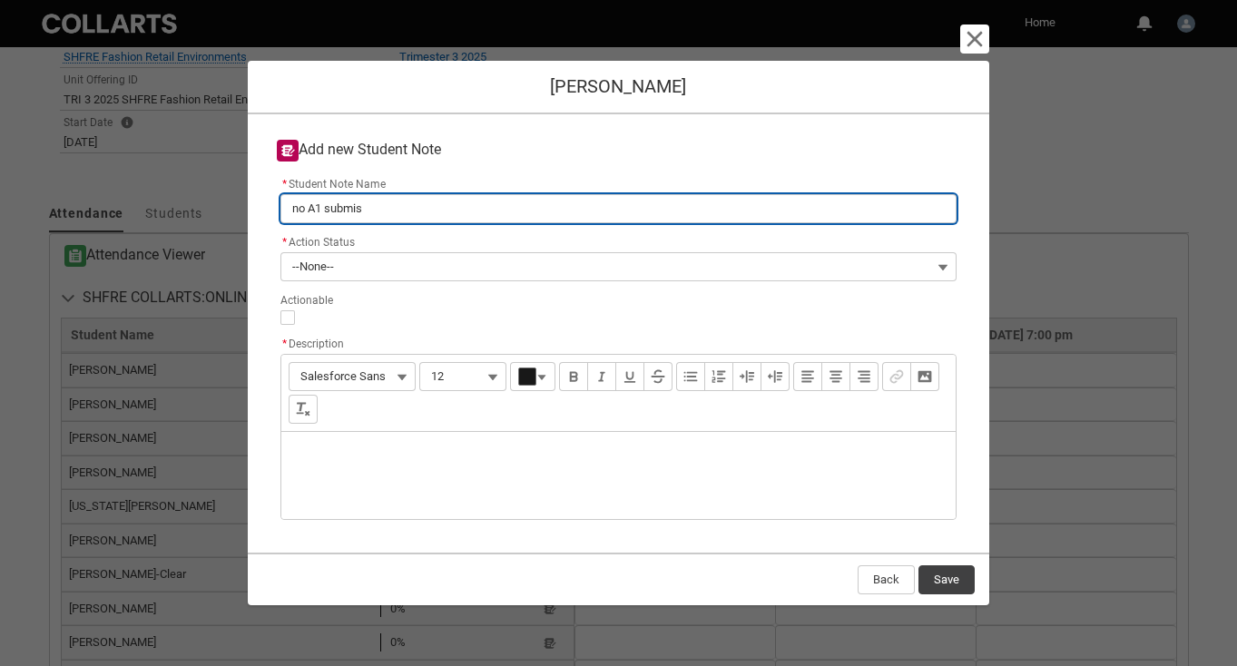
type lightning-primitive-input-simple "no A1 submiss"
type input "no A1 submiss"
type lightning-primitive-input-simple "no A1 submissi"
type input "no A1 submissi"
type lightning-primitive-input-simple "no A1 submissio"
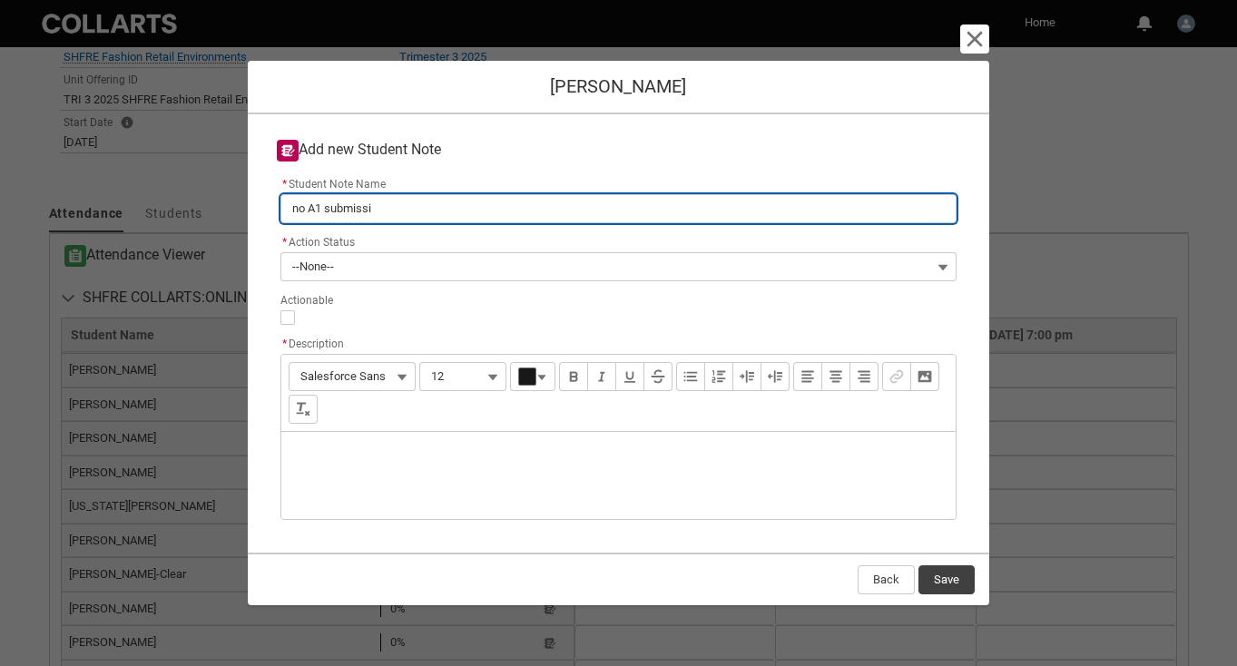
type input "no A1 submissio"
type lightning-primitive-input-simple "no A1 submission"
type input "no A1 submission"
type lightning-primitive-input-simple "no A1 submission"
type input "no A1 submission"
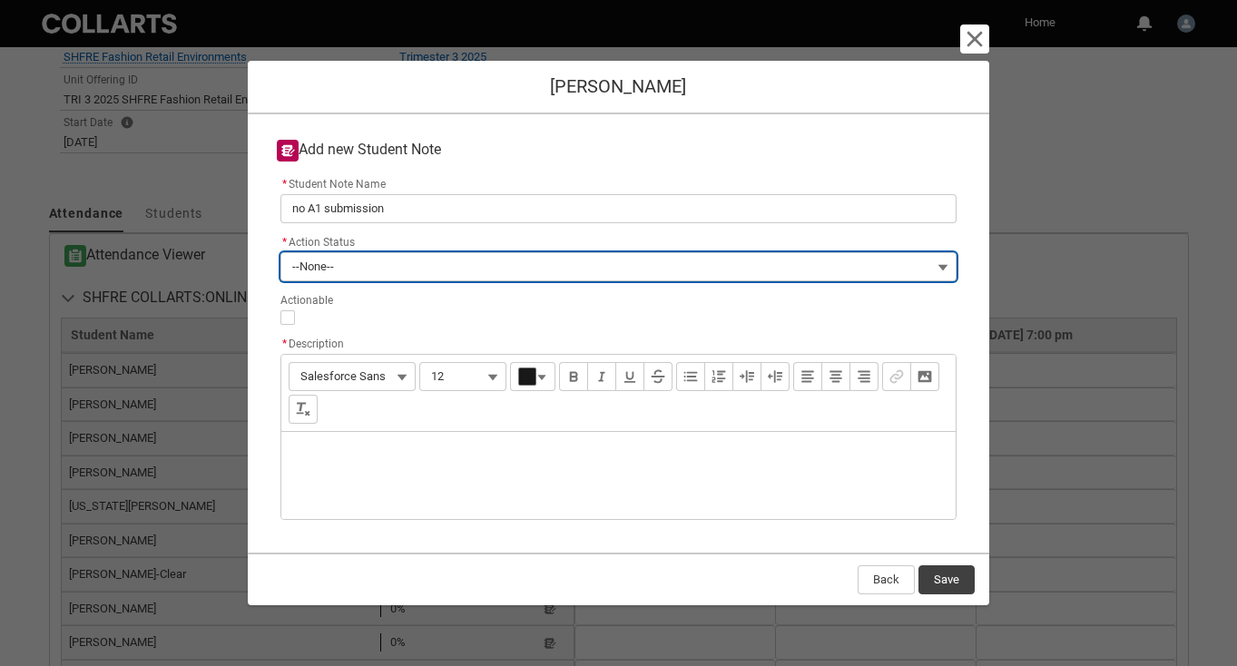
click at [307, 260] on span "--None--" at bounding box center [313, 266] width 42 height 27
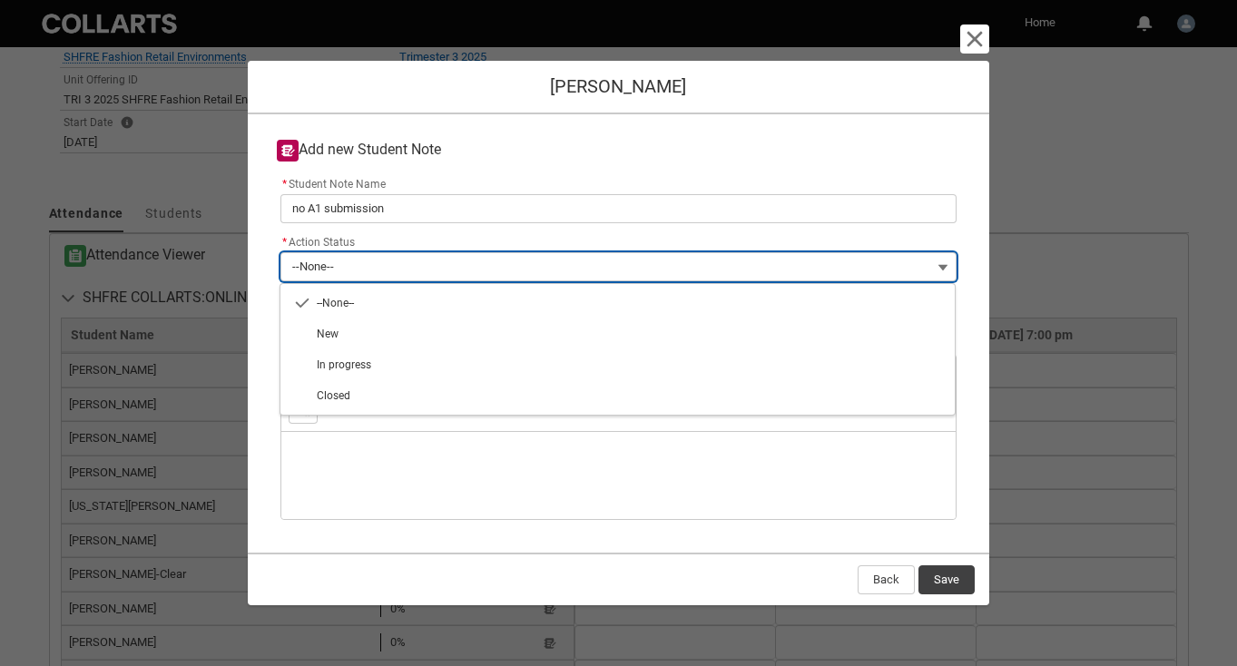
click at [939, 267] on button "--None--" at bounding box center [618, 266] width 677 height 29
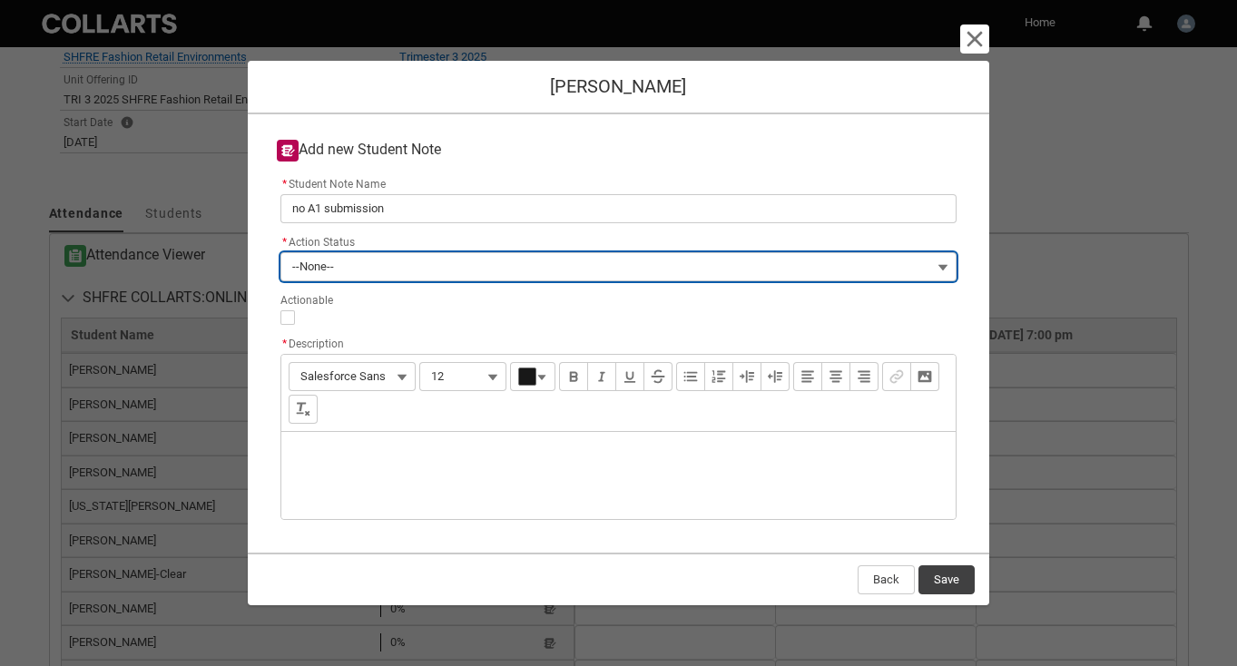
click at [945, 267] on button "--None--" at bounding box center [618, 266] width 677 height 29
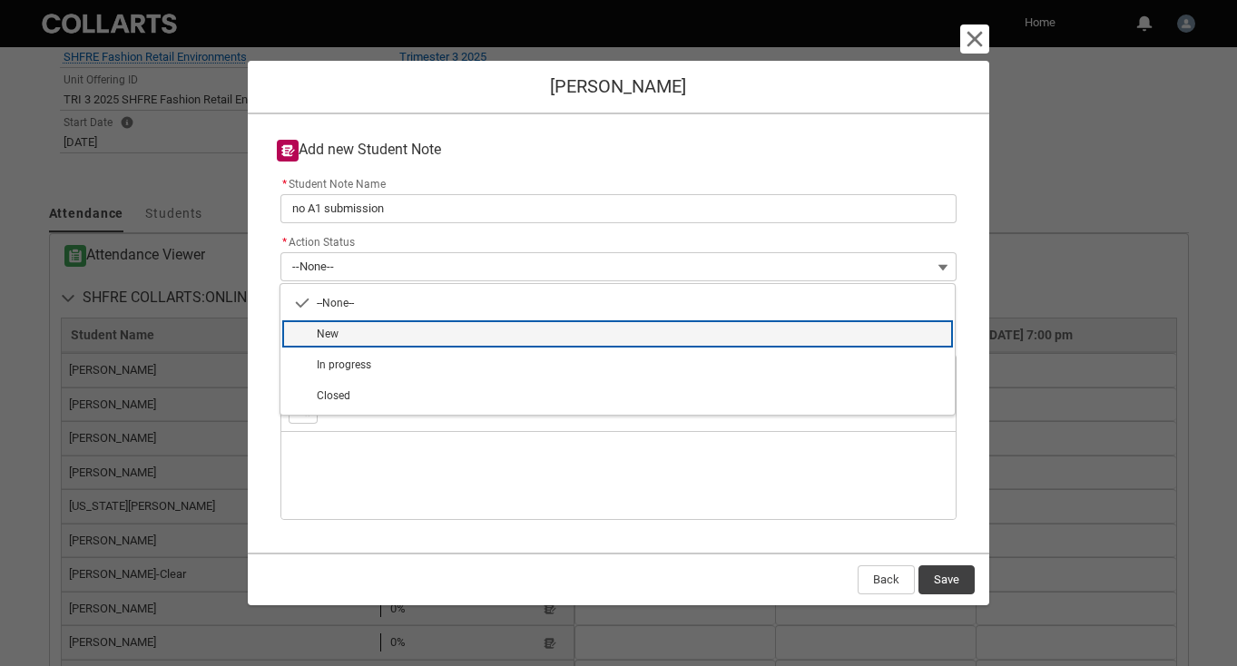
click at [899, 324] on lightning-base-combobox-item "New" at bounding box center [617, 333] width 675 height 31
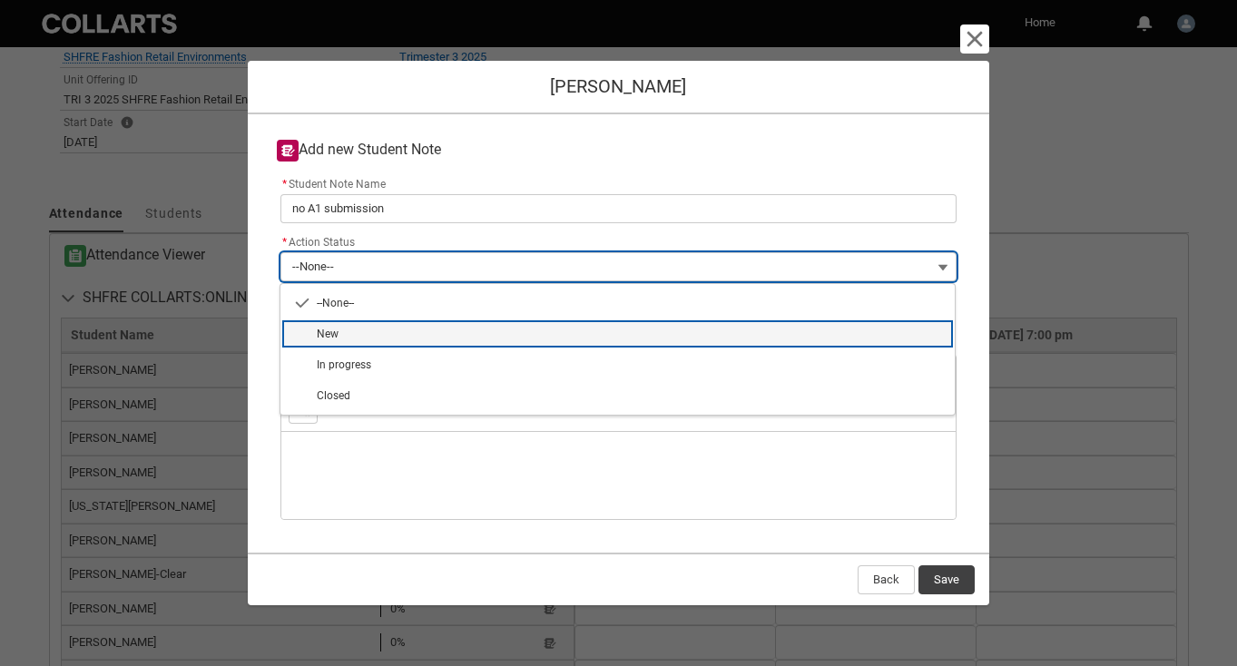
type lightning-combobox "New"
type lightning-picklist "New"
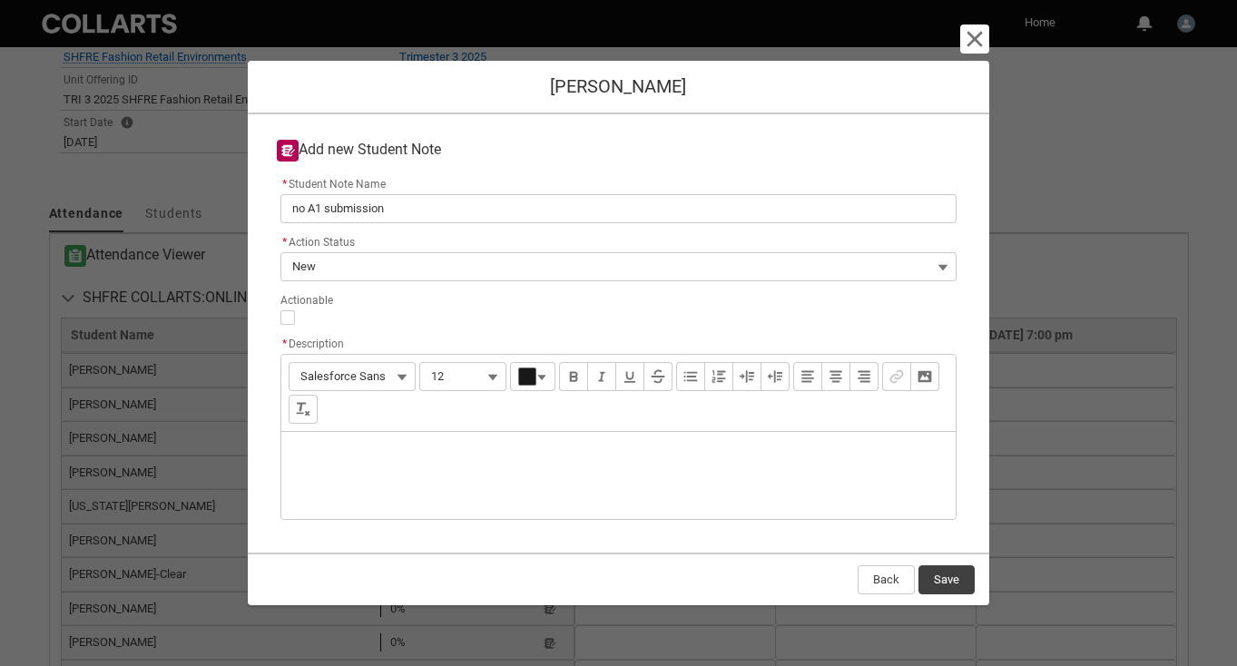
click at [608, 484] on div "Description" at bounding box center [618, 475] width 675 height 87
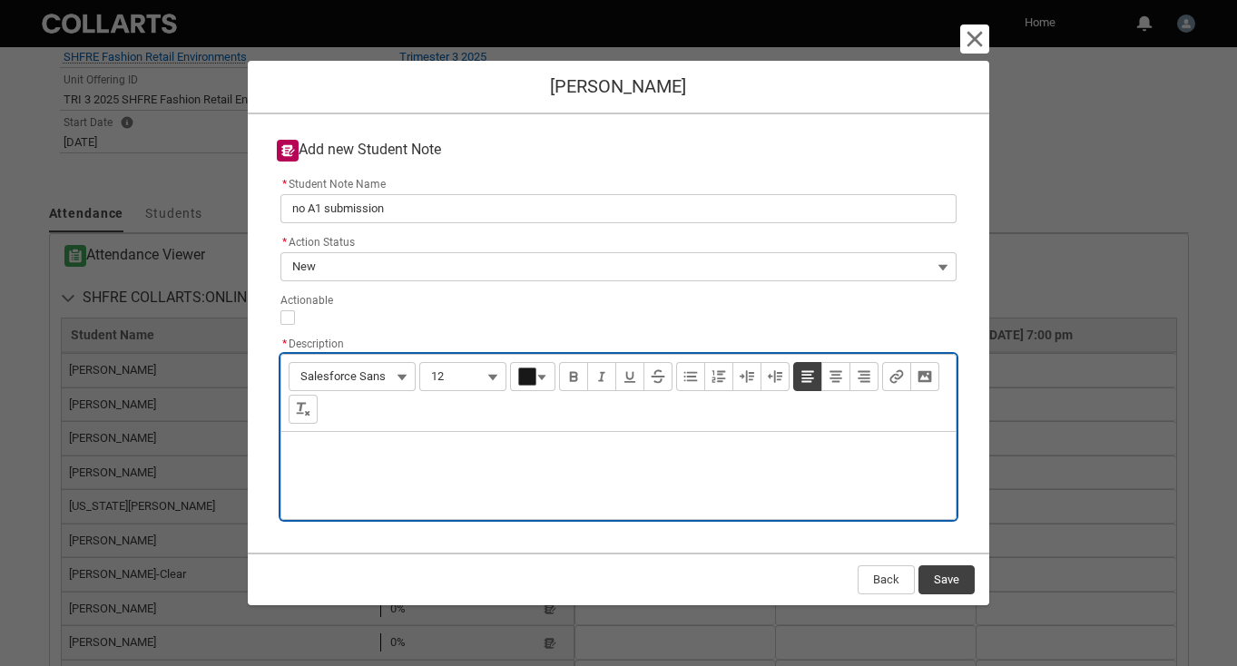
type lightning-input-rich-text "<p>S</p>"
type lightning-input-rich-text "<p>Send Aliyah an email offering 48 hour extension </p>"
click at [952, 578] on button "Save" at bounding box center [946, 579] width 56 height 29
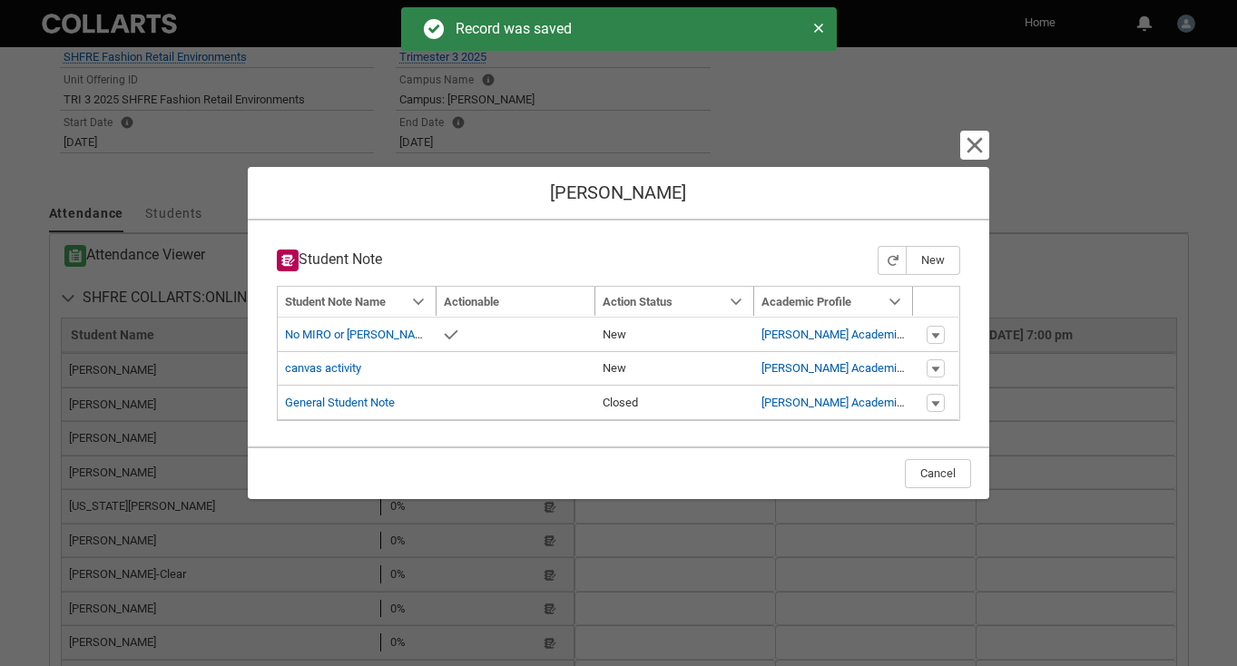
type input "175"
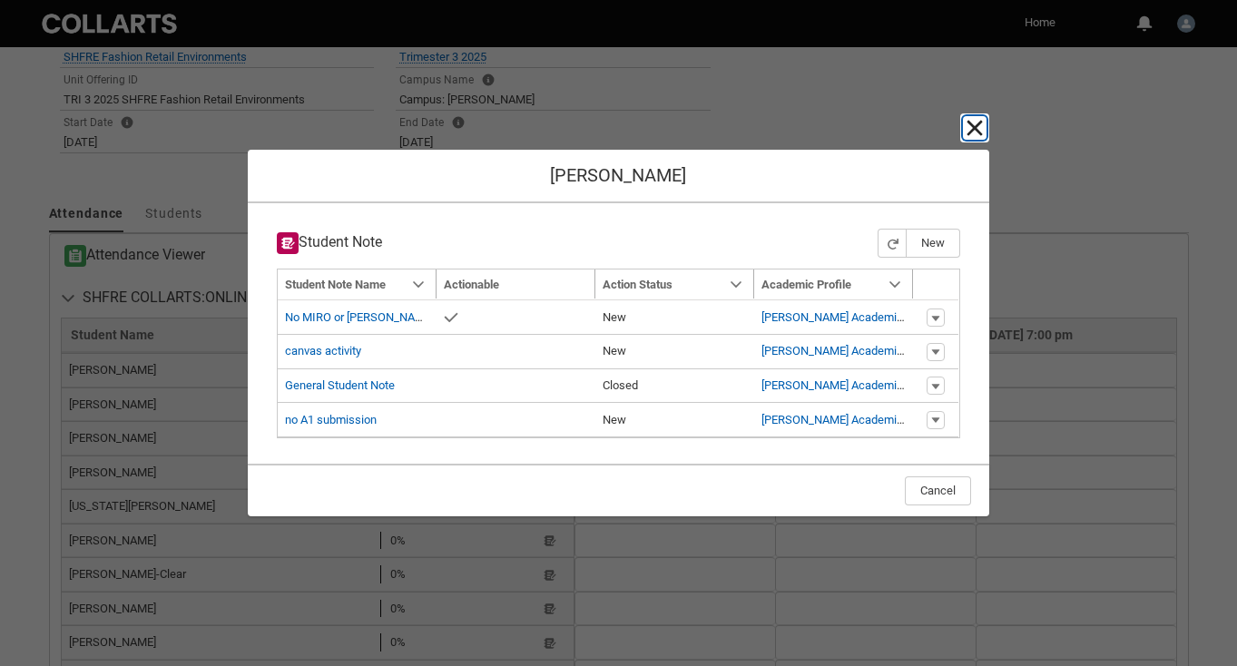
click at [979, 130] on lightning-primitive-icon "button" at bounding box center [975, 128] width 22 height 22
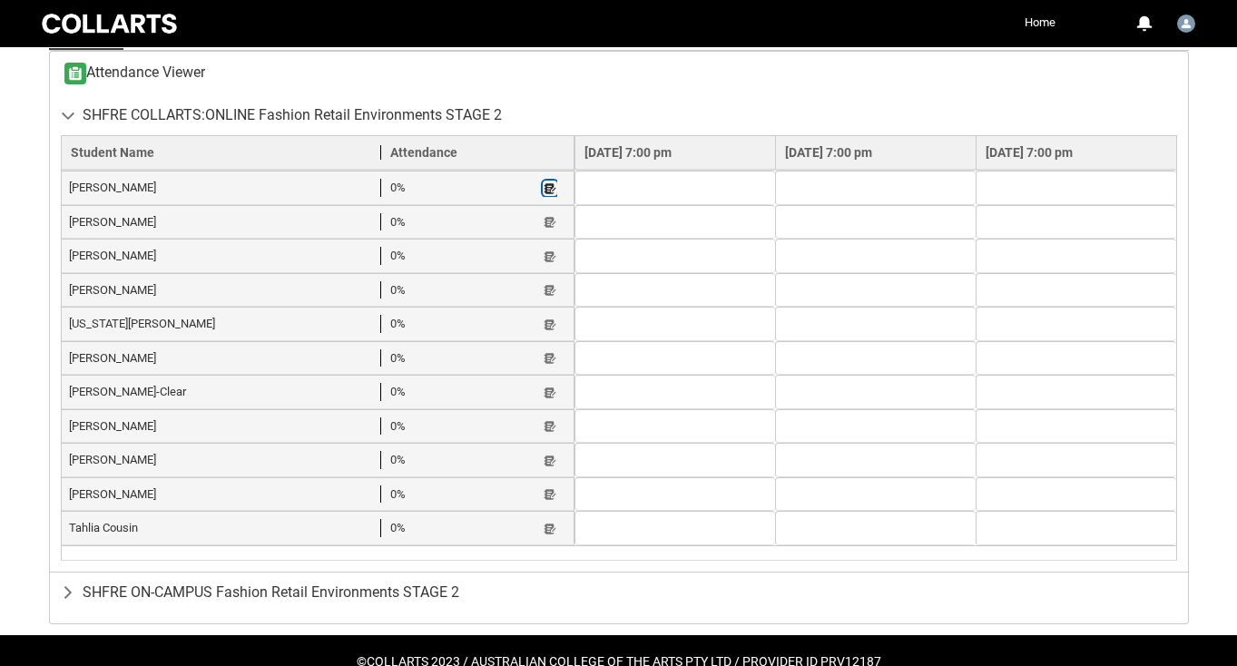
scroll to position [665, 0]
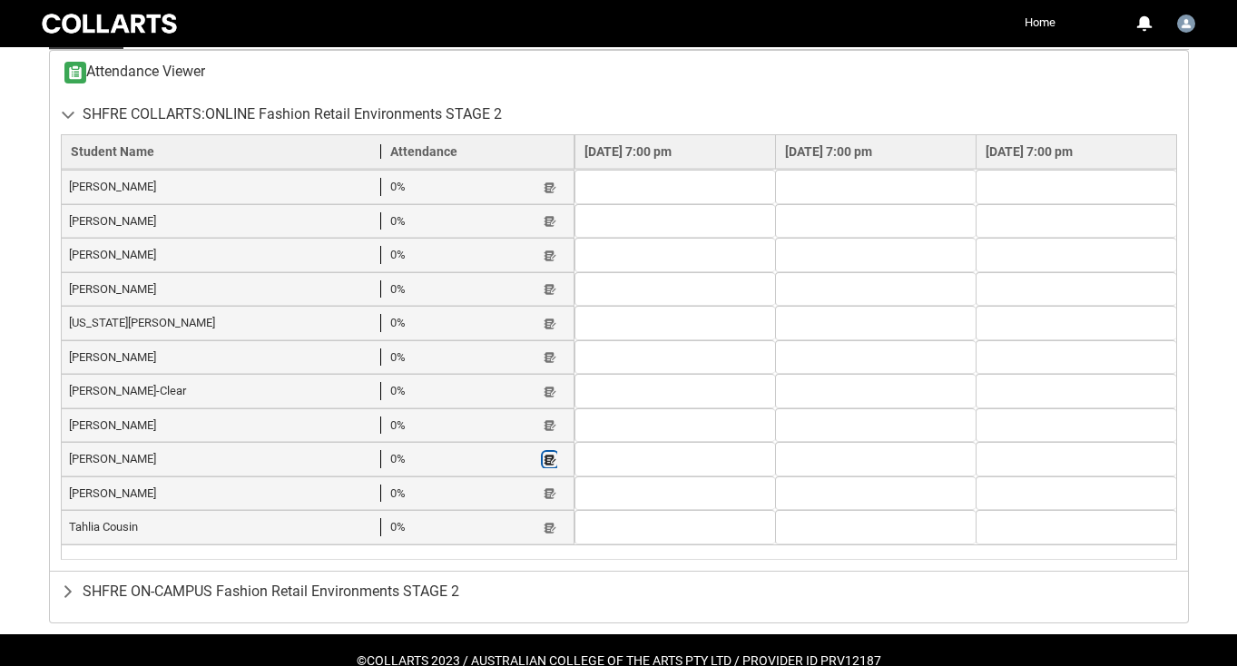
click at [544, 456] on lightning-primitive-icon "button" at bounding box center [550, 460] width 13 height 14
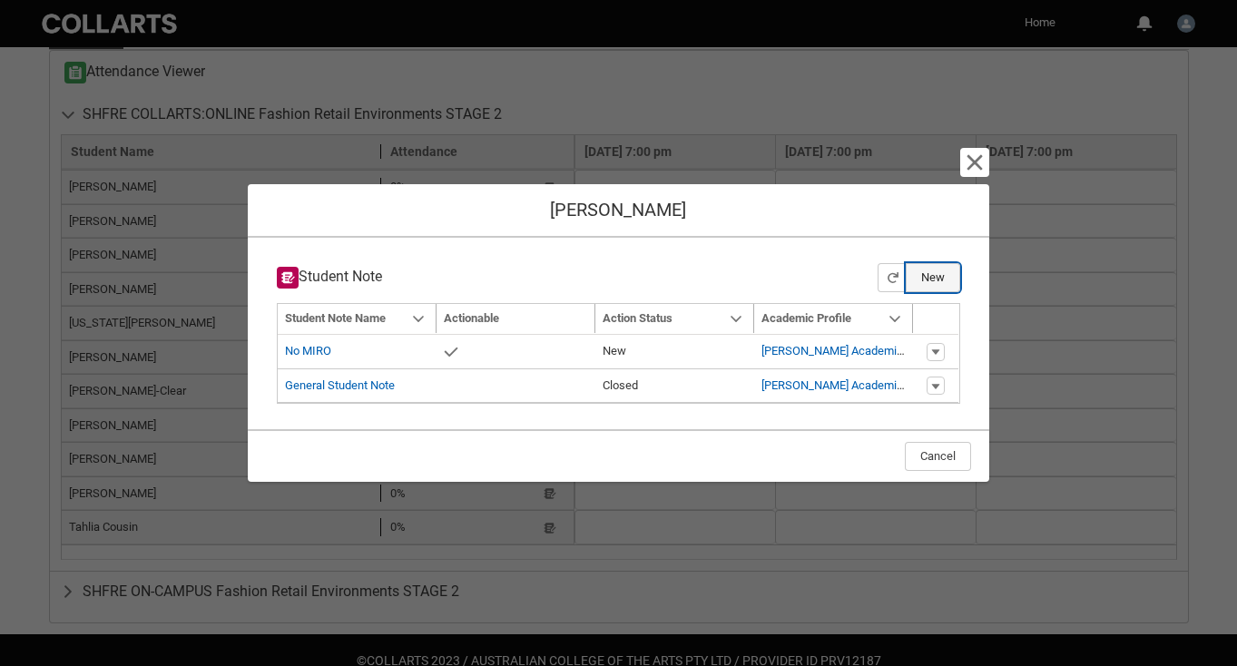
click at [926, 279] on button "New" at bounding box center [933, 277] width 54 height 29
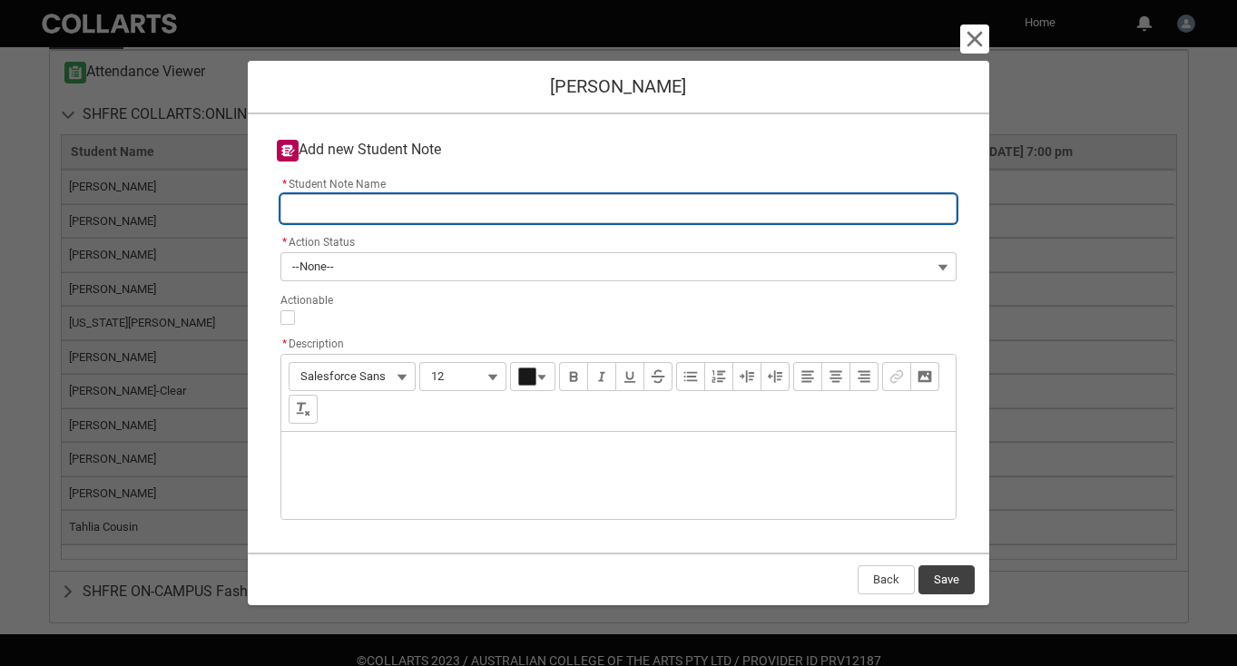
click at [367, 219] on input "* Student Note Name" at bounding box center [618, 208] width 677 height 29
type lightning-primitive-input-simple "N"
type input "N"
type lightning-primitive-input-simple "No"
type input "No"
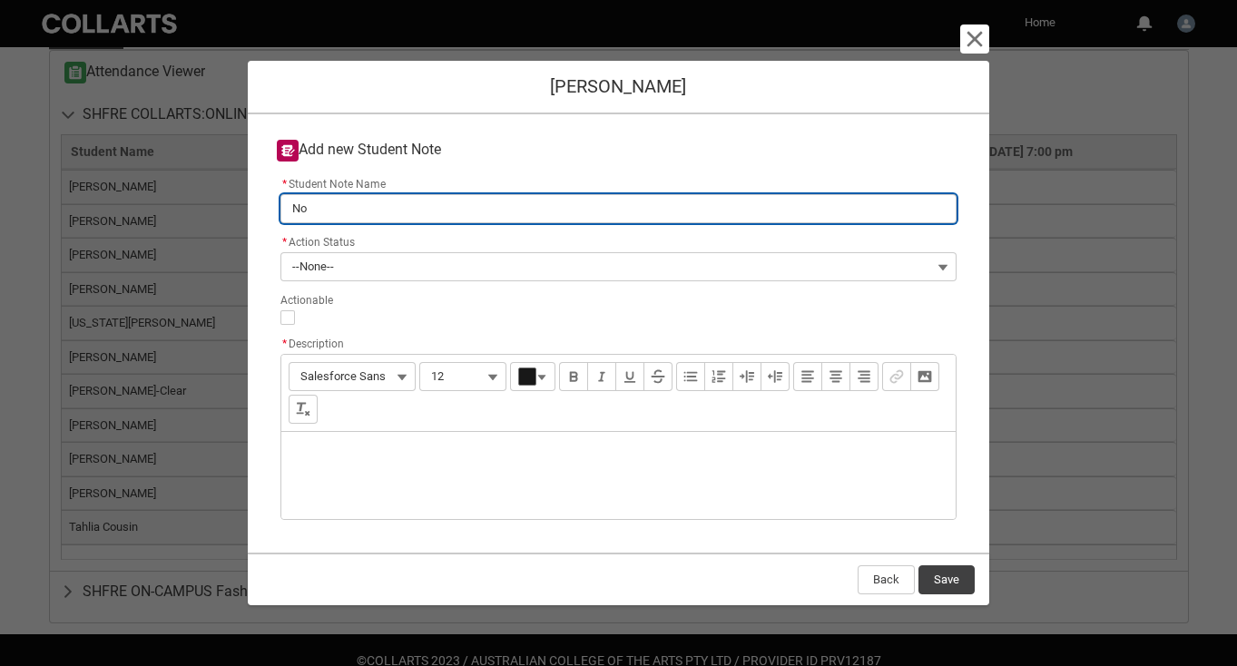
type lightning-primitive-input-simple "No"
type input "No"
type lightning-primitive-input-simple "No A"
type input "No A"
type lightning-primitive-input-simple "No A1"
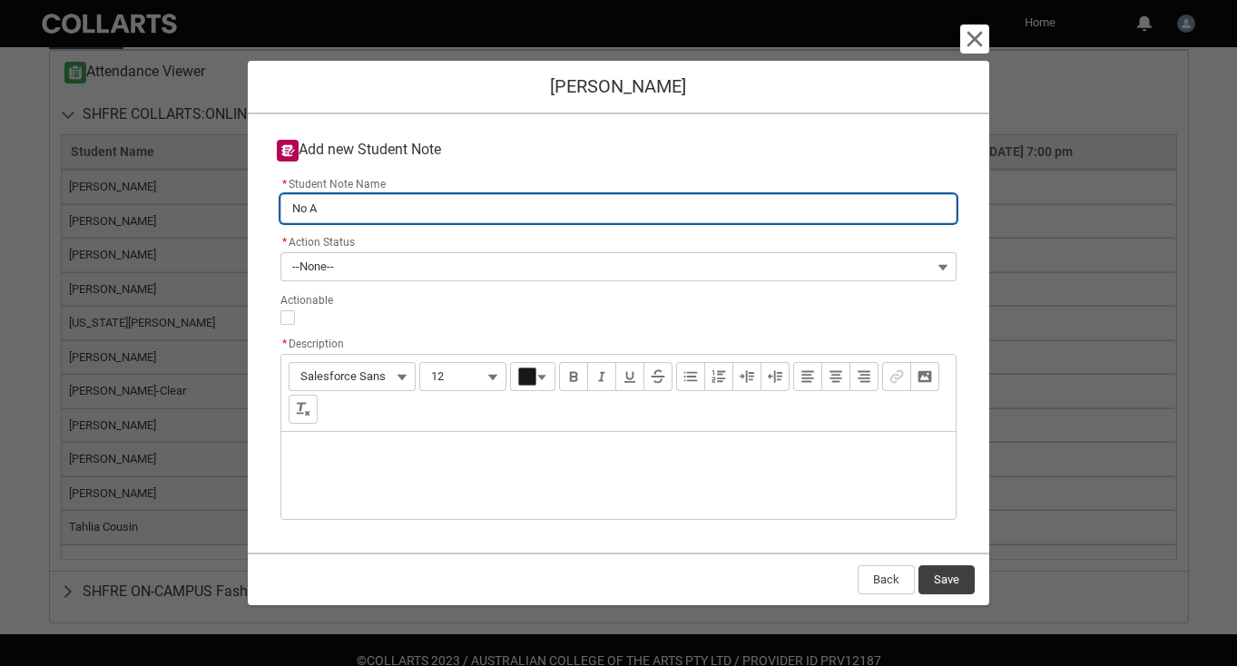
type input "No A1"
type lightning-primitive-input-simple "No A1"
type input "No A1"
type lightning-primitive-input-simple "No A1 s"
type input "No A1 s"
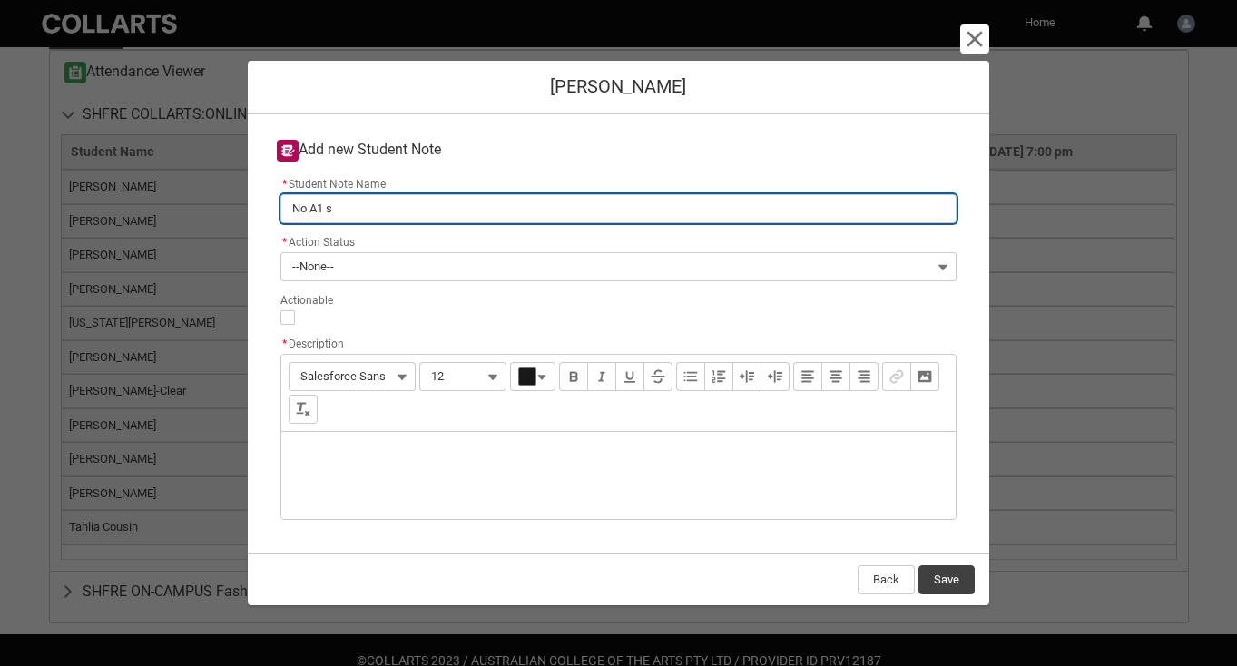
type lightning-primitive-input-simple "No A1 su"
type input "No A1 su"
type lightning-primitive-input-simple "No A1 sub"
type input "No A1 sub"
type lightning-primitive-input-simple "No A1 subm"
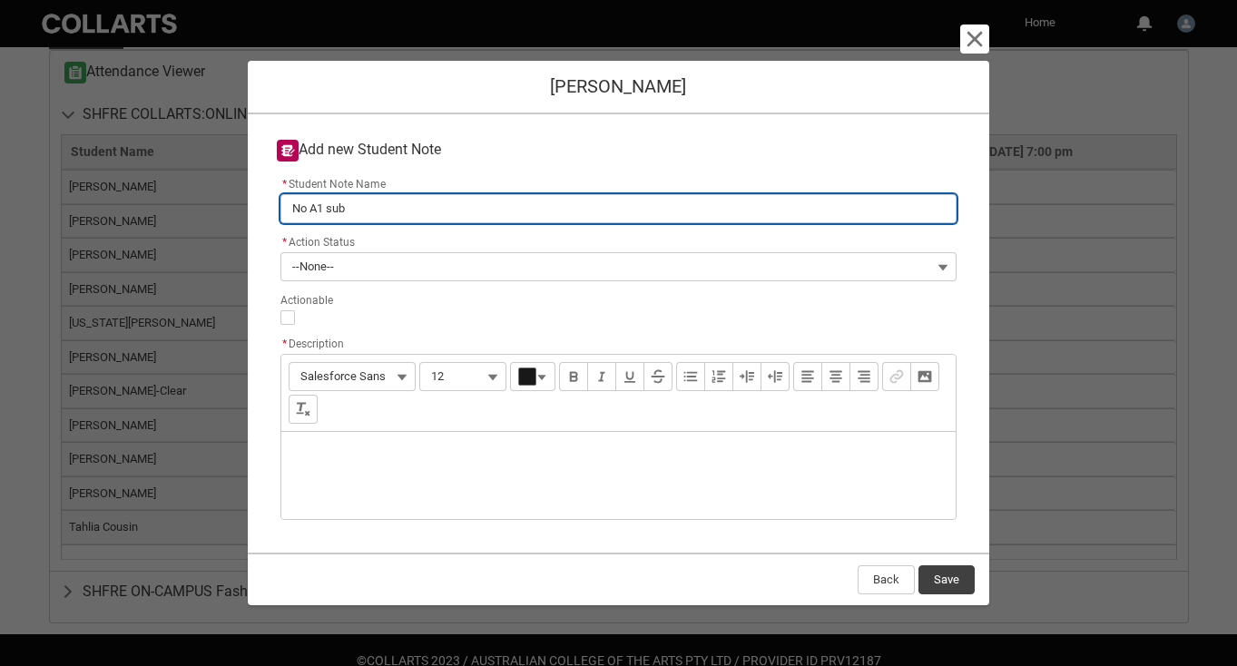
type input "No A1 subm"
type lightning-primitive-input-simple "No A1 submi"
type input "No A1 submi"
type lightning-primitive-input-simple "No A1 submis"
type input "No A1 submis"
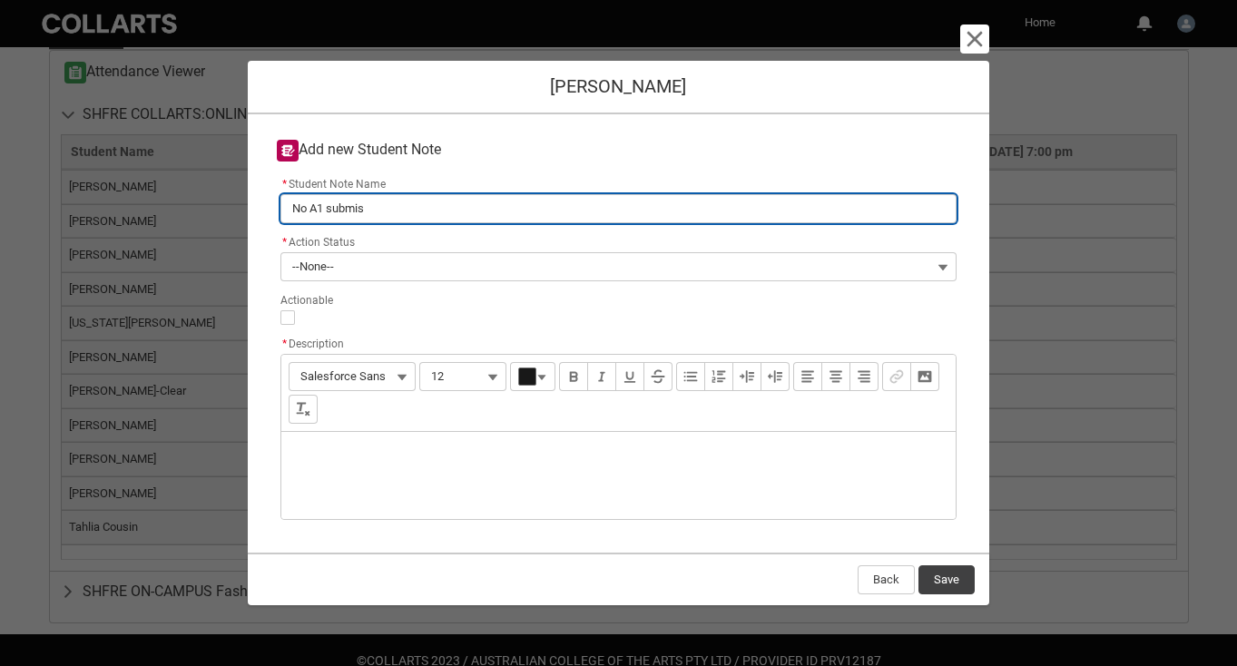
type lightning-primitive-input-simple "No A1 submiss"
type input "No A1 submiss"
type lightning-primitive-input-simple "No A1 submissi"
type input "No A1 submissi"
type lightning-primitive-input-simple "No A1 submissio"
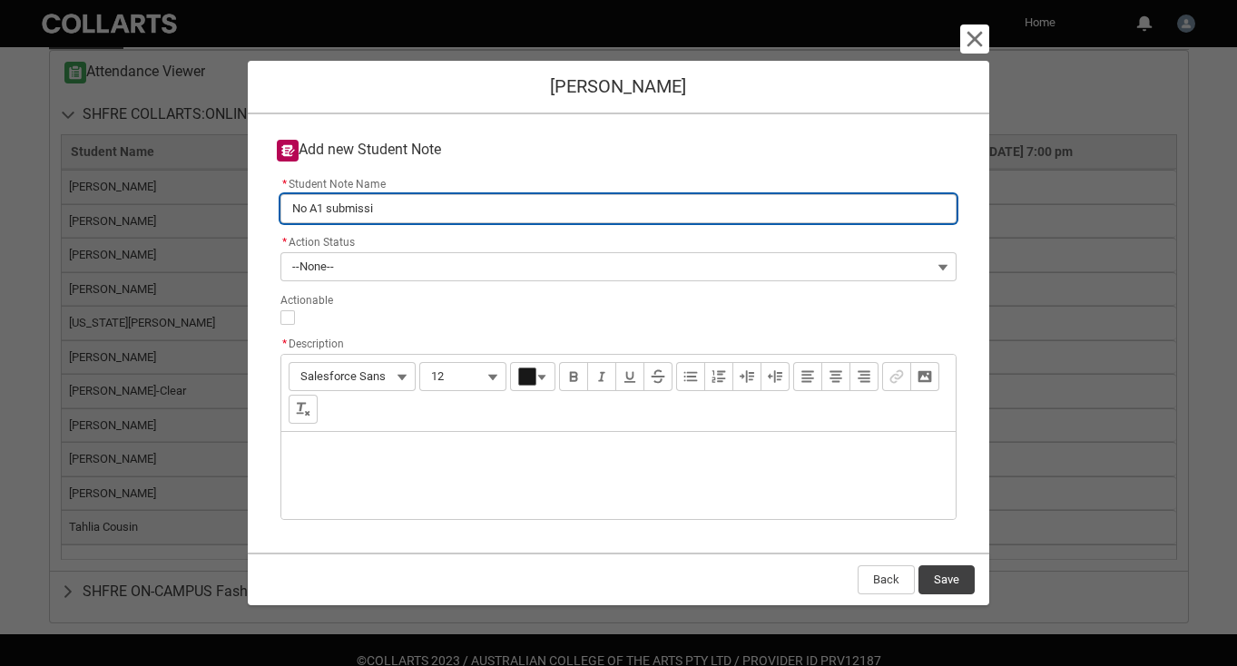
type input "No A1 submissio"
type lightning-primitive-input-simple "No A1 submission"
type input "No A1 submission"
type lightning-primitive-input-simple "No A1 submission"
type input "No A1 submission"
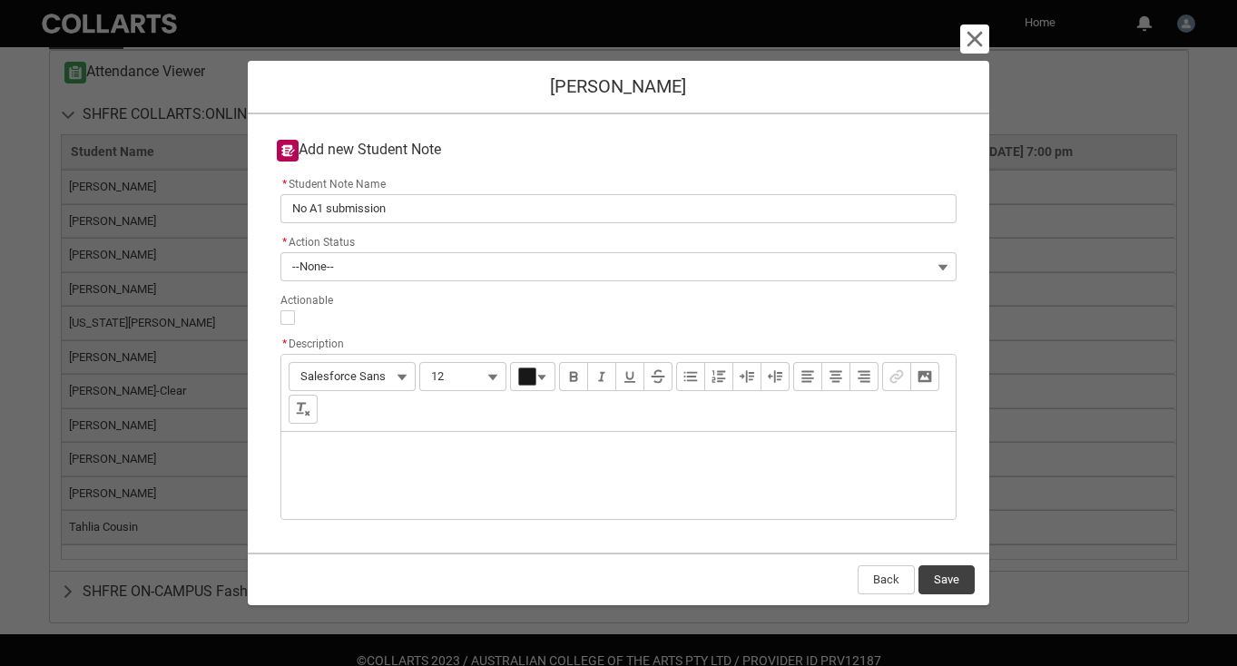
click at [424, 477] on div "Description" at bounding box center [618, 475] width 675 height 87
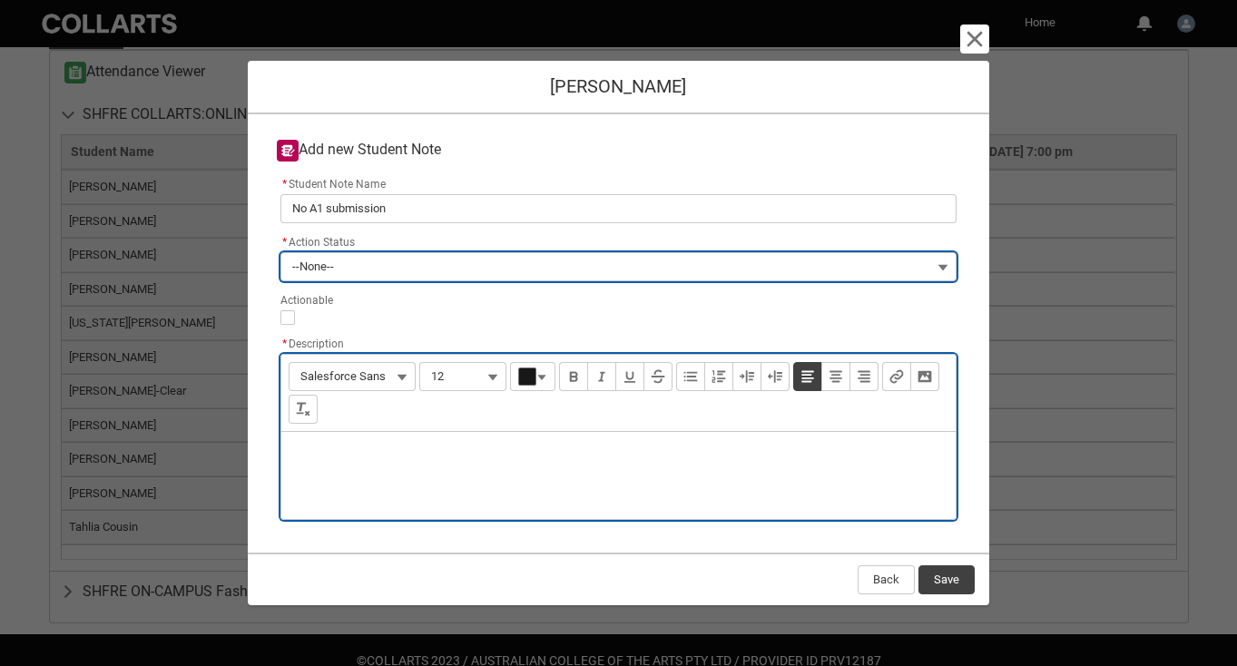
click at [945, 262] on lightning-input-field "* Action Status --None--" at bounding box center [619, 255] width 684 height 51
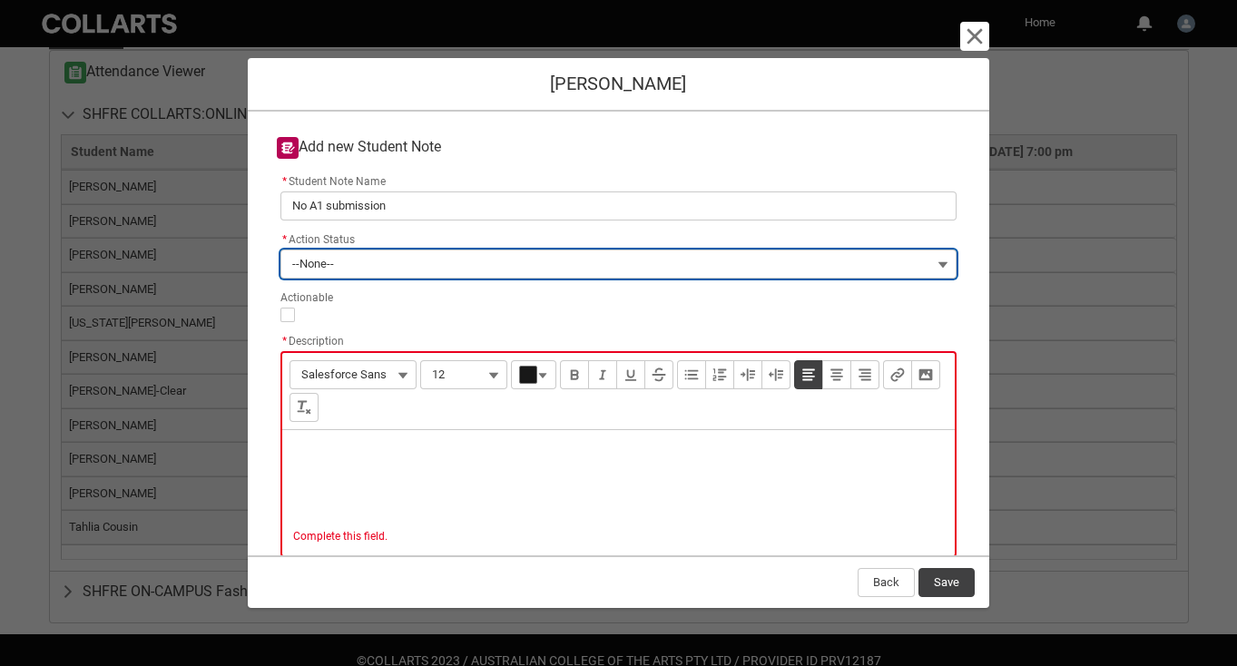
click at [627, 255] on button "--None--" at bounding box center [618, 264] width 677 height 29
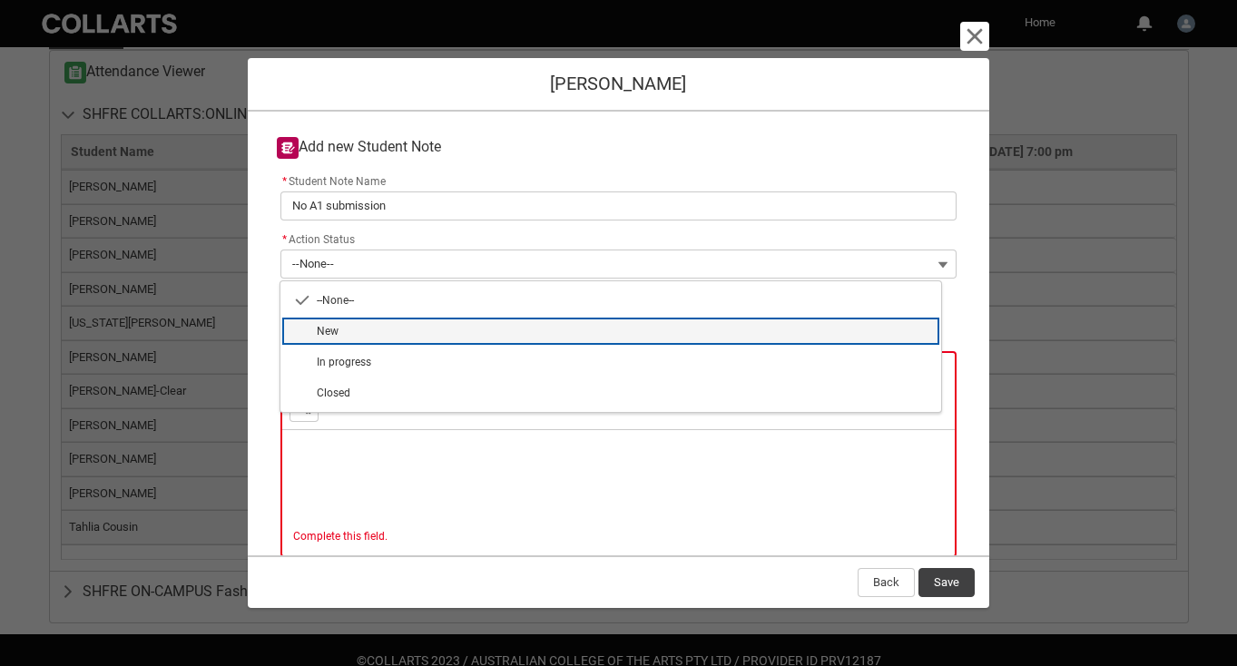
click at [425, 329] on span "New" at bounding box center [624, 331] width 614 height 16
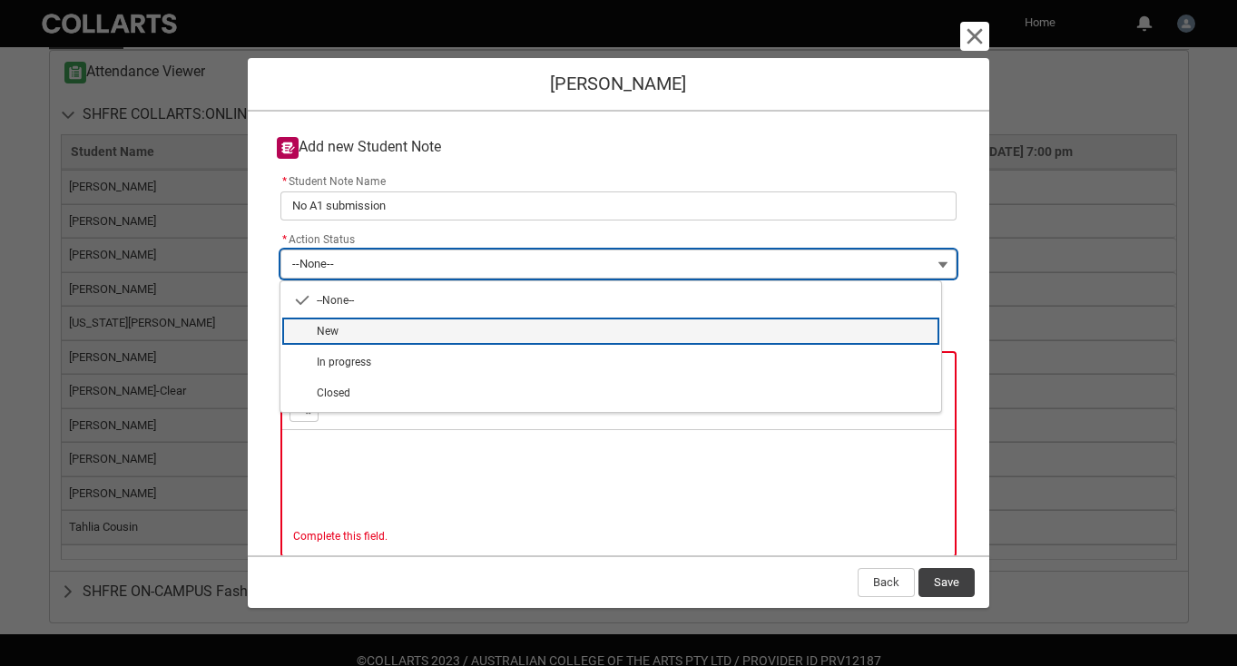
type lightning-combobox "New"
type lightning-picklist "New"
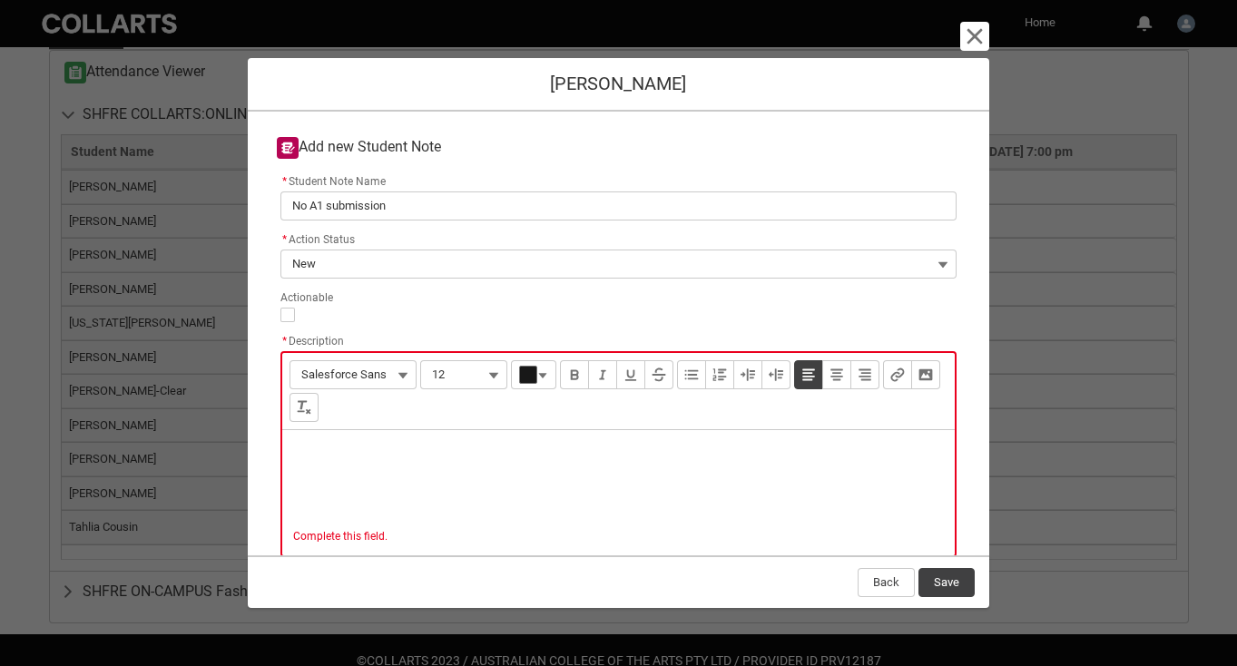
click at [401, 472] on div "Description" at bounding box center [618, 473] width 673 height 87
type lightning-input-rich-text "<p>S</p>"
type lightning-input-rich-text "<p>Send Shannon an email and offered 48 hour extension </p>"
click at [950, 586] on button "Save" at bounding box center [946, 582] width 56 height 29
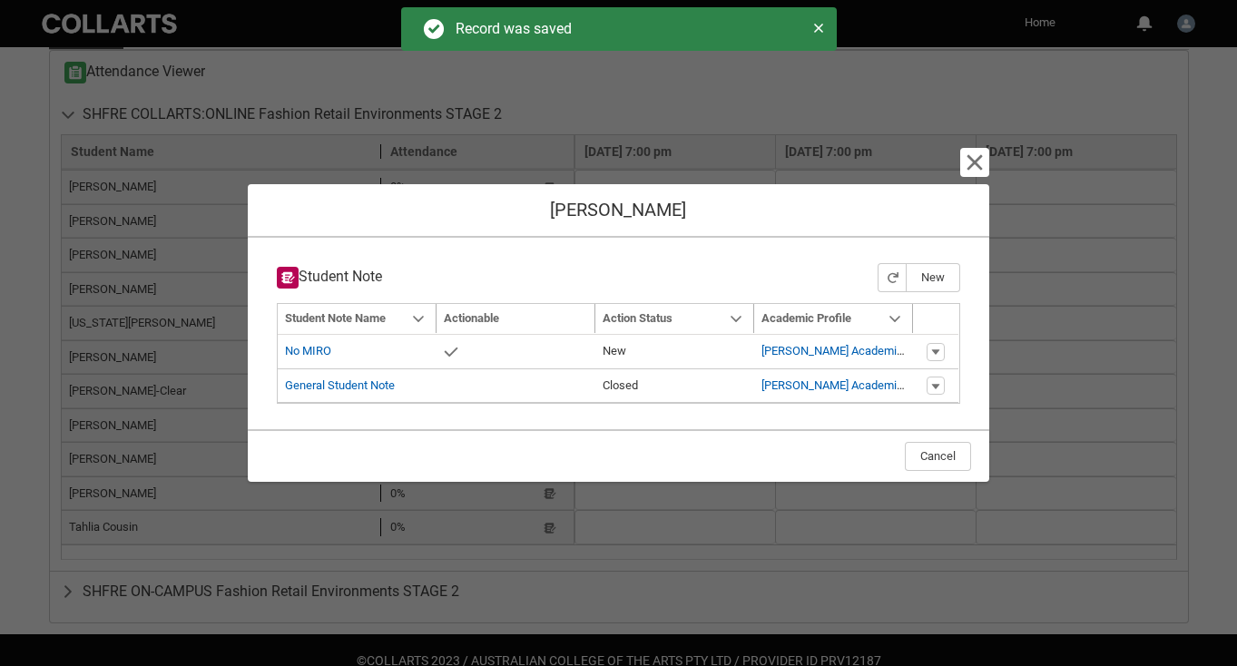
type input "175"
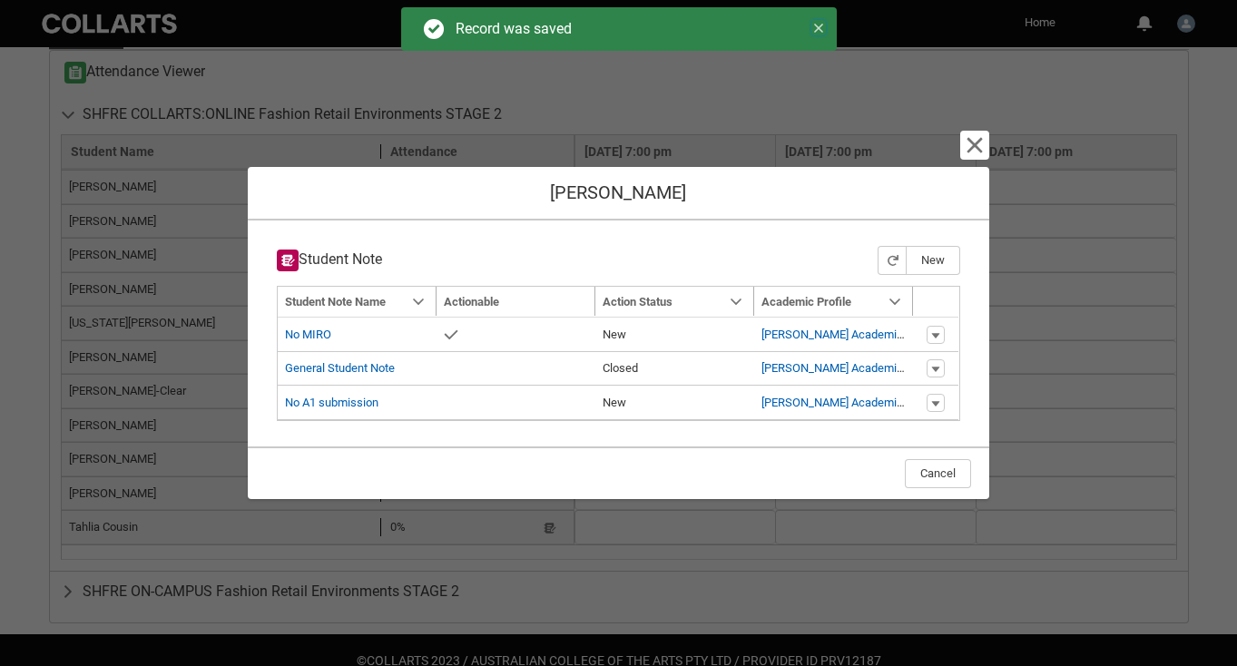
click at [821, 26] on icon at bounding box center [818, 28] width 13 height 13
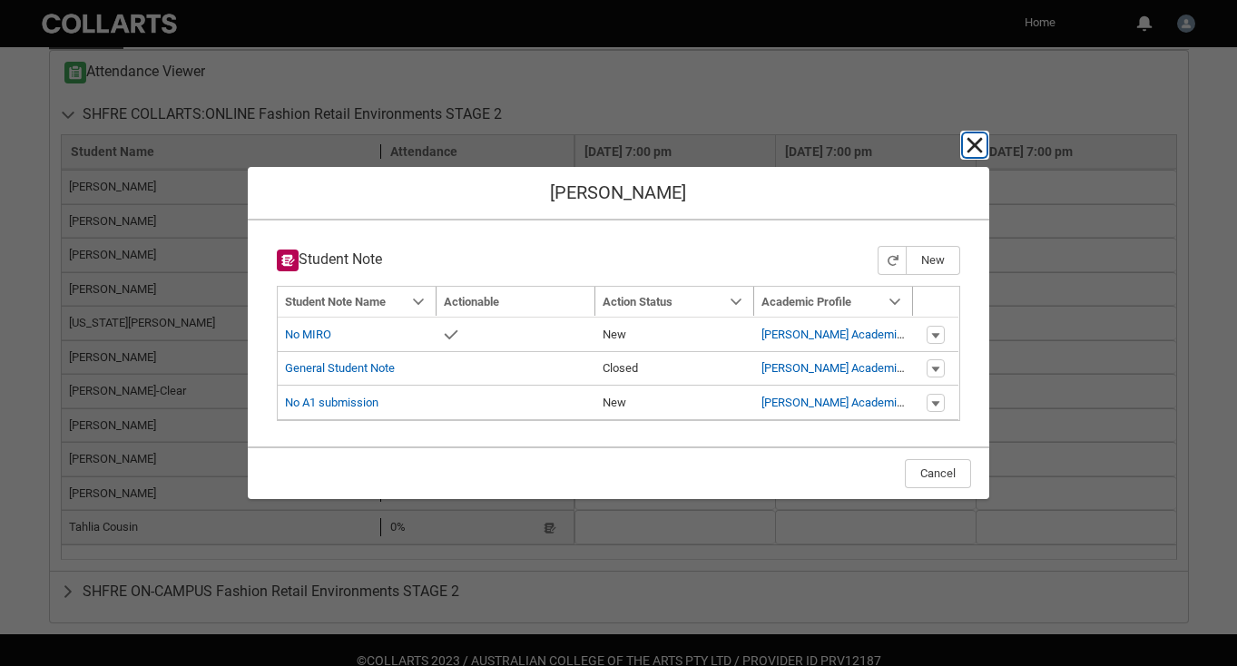
click at [977, 147] on lightning-primitive-icon "button" at bounding box center [975, 145] width 22 height 22
